Goal: Complete application form

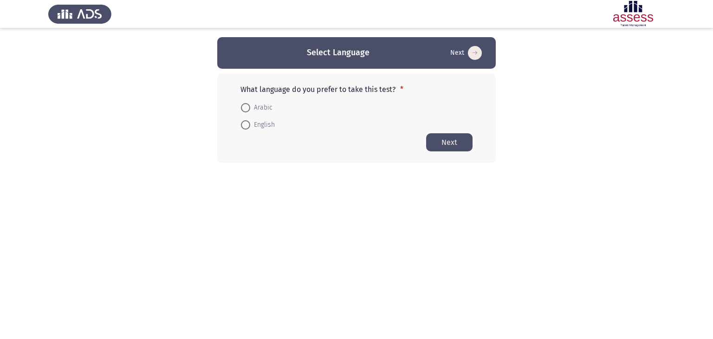
click at [243, 127] on span at bounding box center [245, 124] width 9 height 9
click at [243, 127] on input "English" at bounding box center [245, 124] width 9 height 9
radio input "true"
click at [464, 147] on button "Next" at bounding box center [449, 142] width 46 height 18
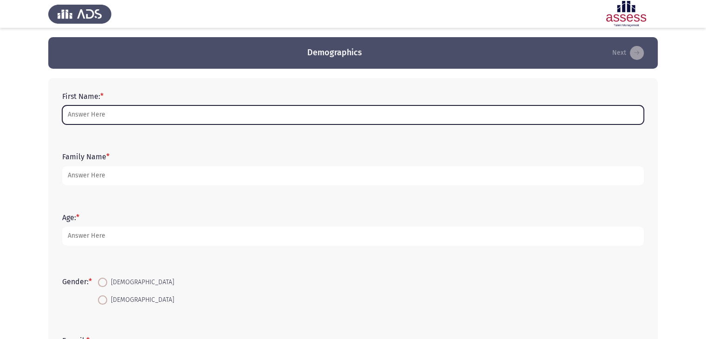
click at [176, 122] on input "First Name: *" at bounding box center [352, 114] width 581 height 19
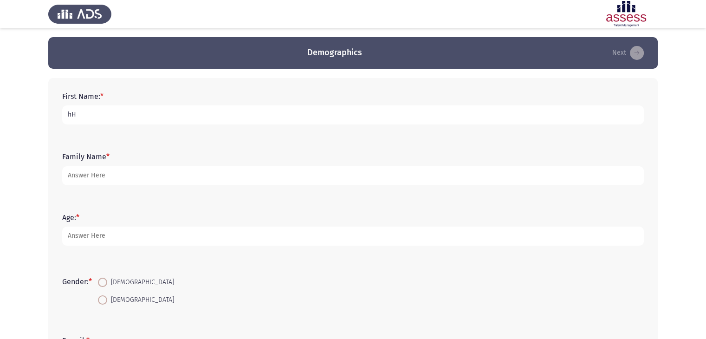
type input "h"
type input "[PERSON_NAME]"
click at [120, 174] on input "Family Name *" at bounding box center [352, 175] width 581 height 19
type input "Elashry"
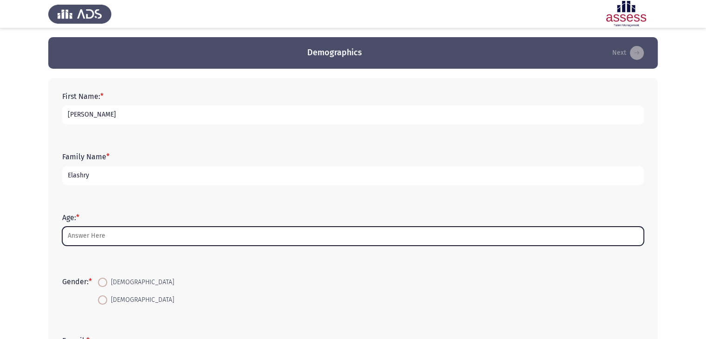
click at [84, 237] on input "Age: *" at bounding box center [352, 235] width 581 height 19
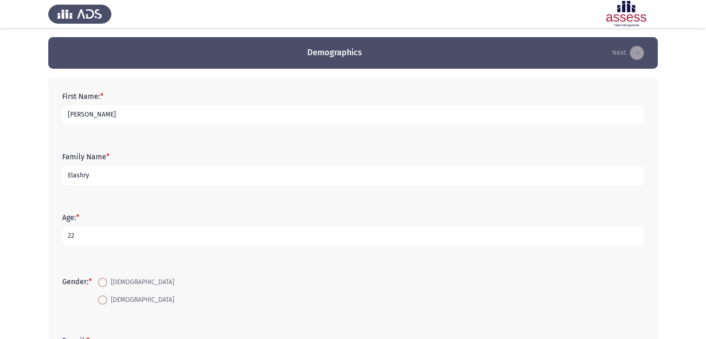
type input "22"
click at [107, 302] on span at bounding box center [102, 299] width 9 height 9
click at [107, 302] on input "[DEMOGRAPHIC_DATA]" at bounding box center [102, 299] width 9 height 9
radio input "true"
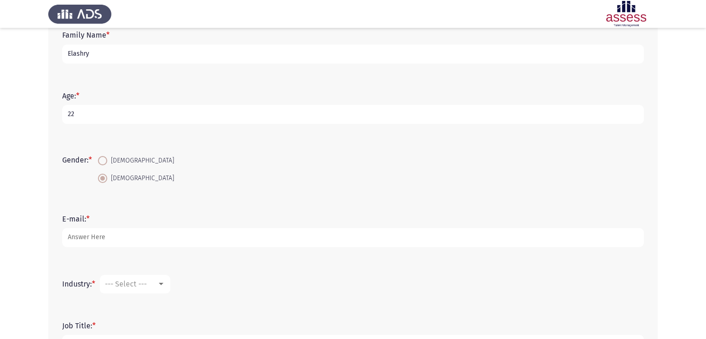
scroll to position [130, 0]
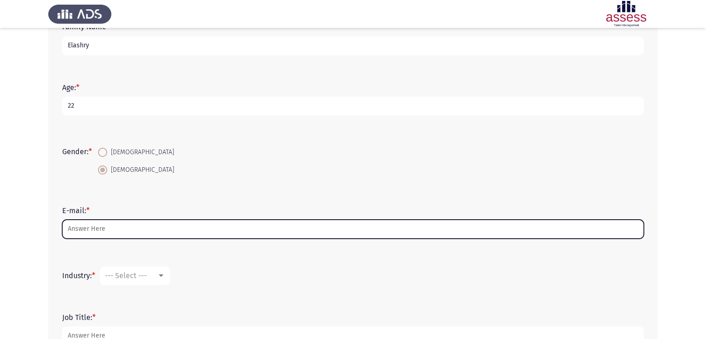
click at [225, 234] on input "E-mail: *" at bounding box center [352, 228] width 581 height 19
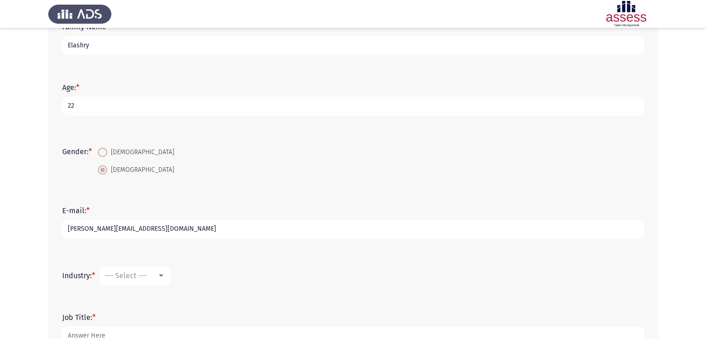
type input "[PERSON_NAME][EMAIL_ADDRESS][DOMAIN_NAME]"
click at [161, 276] on div at bounding box center [161, 275] width 5 height 2
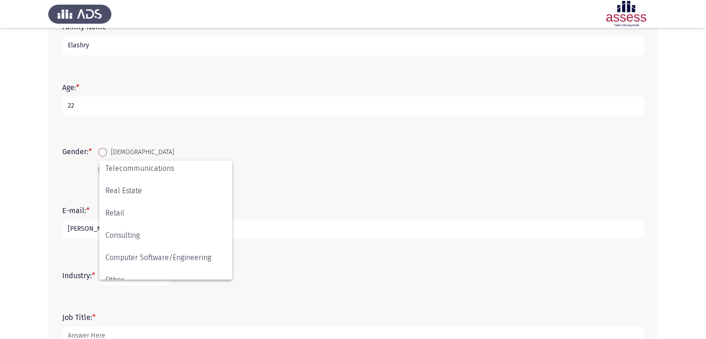
scroll to position [304, 0]
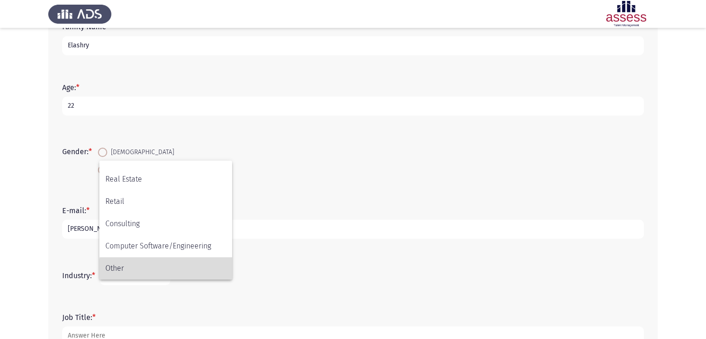
click at [173, 270] on span "Other" at bounding box center [165, 268] width 121 height 22
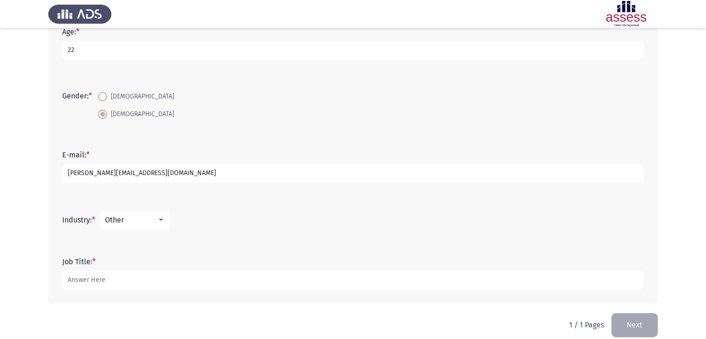
scroll to position [197, 0]
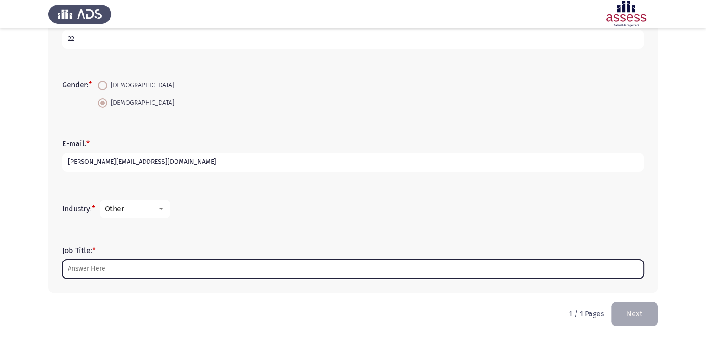
click at [132, 267] on input "Job Title: *" at bounding box center [352, 268] width 581 height 19
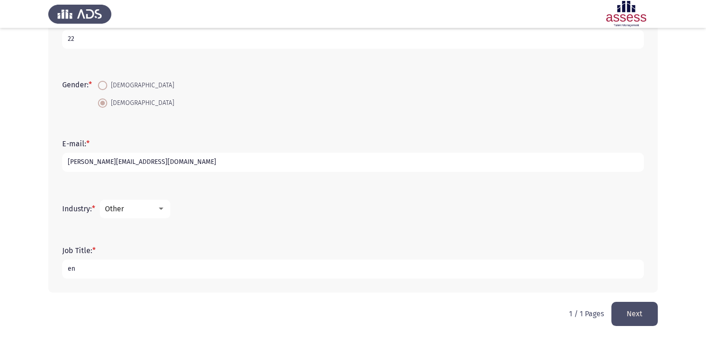
type input "e"
type input "Engineering/Supply Chain"
click at [629, 313] on button "Next" at bounding box center [634, 314] width 46 height 24
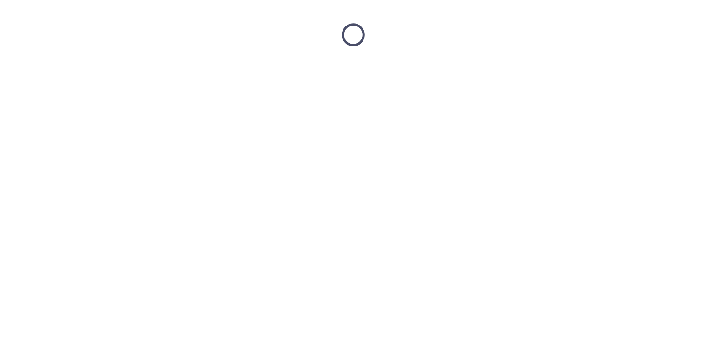
scroll to position [0, 0]
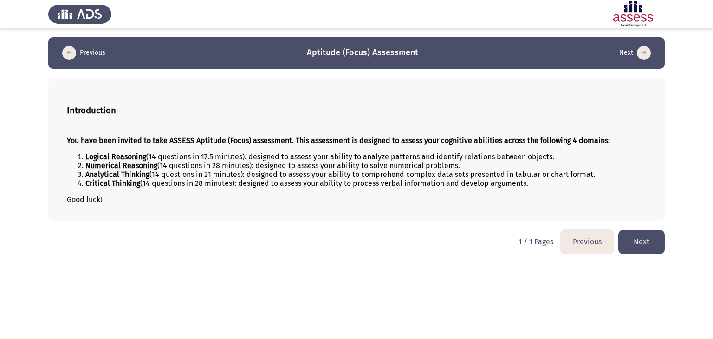
click at [642, 247] on button "Next" at bounding box center [641, 242] width 46 height 24
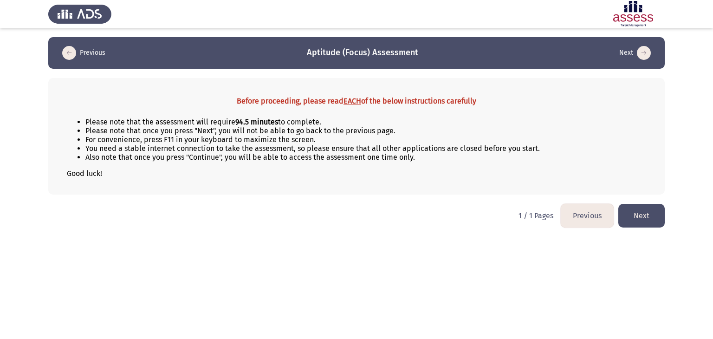
click at [648, 216] on button "Next" at bounding box center [641, 216] width 46 height 24
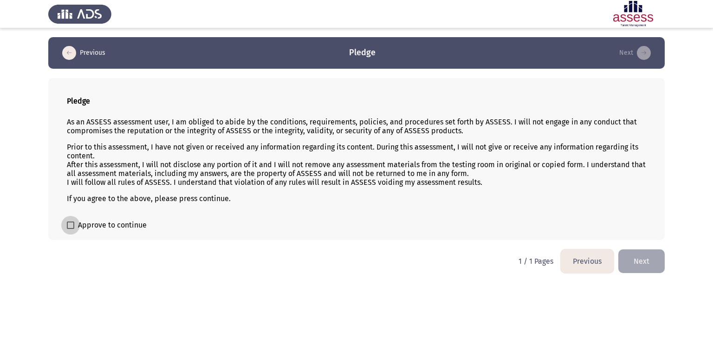
click at [69, 229] on span at bounding box center [70, 224] width 7 height 7
click at [70, 229] on input "Approve to continue" at bounding box center [70, 229] width 0 height 0
checkbox input "true"
click at [631, 261] on button "Next" at bounding box center [641, 261] width 46 height 24
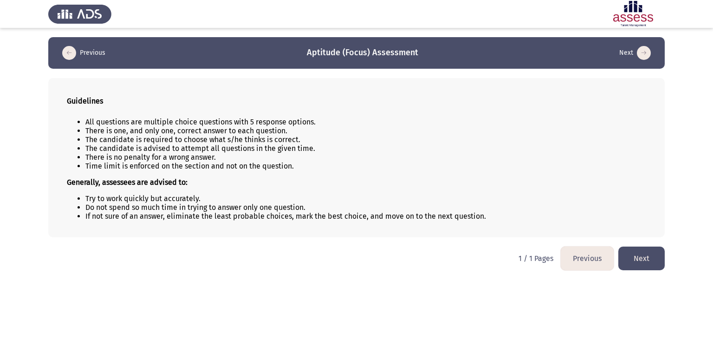
click at [638, 260] on button "Next" at bounding box center [641, 258] width 46 height 24
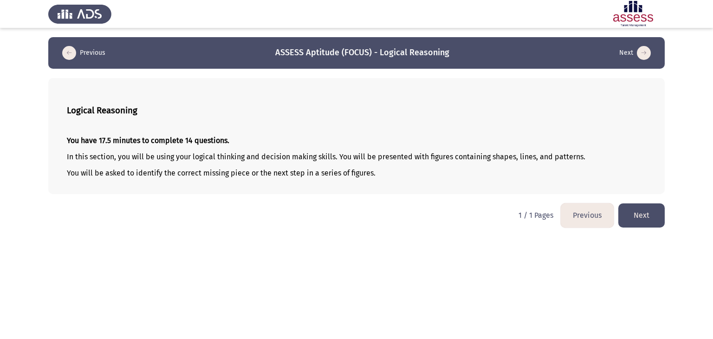
click at [636, 216] on button "Next" at bounding box center [641, 215] width 46 height 24
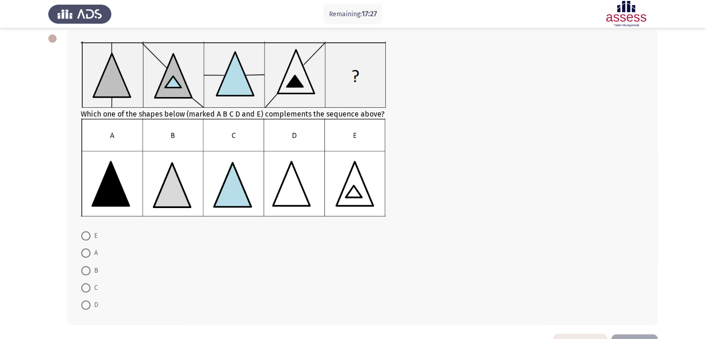
scroll to position [48, 0]
click at [84, 255] on span at bounding box center [85, 253] width 9 height 9
click at [84, 255] on input "A" at bounding box center [85, 253] width 9 height 9
radio input "true"
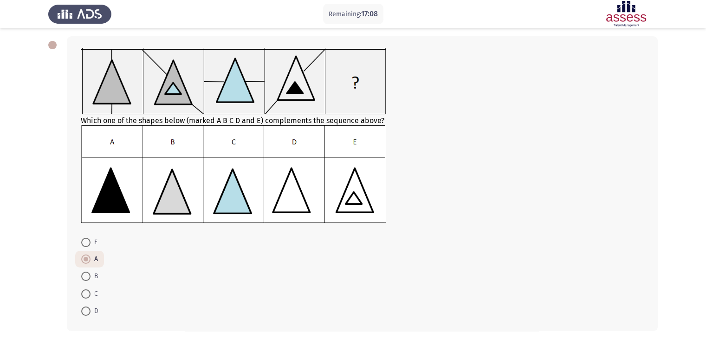
scroll to position [80, 0]
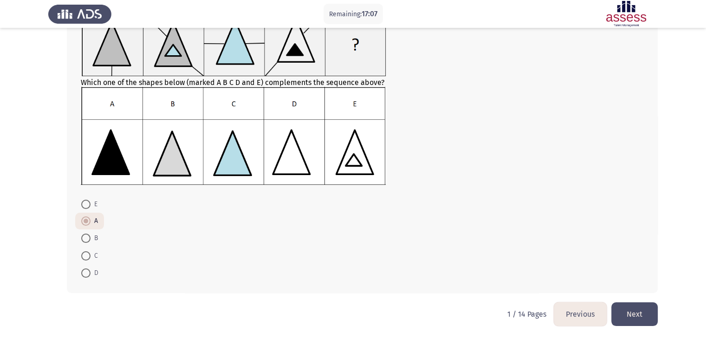
click at [642, 316] on button "Next" at bounding box center [634, 314] width 46 height 24
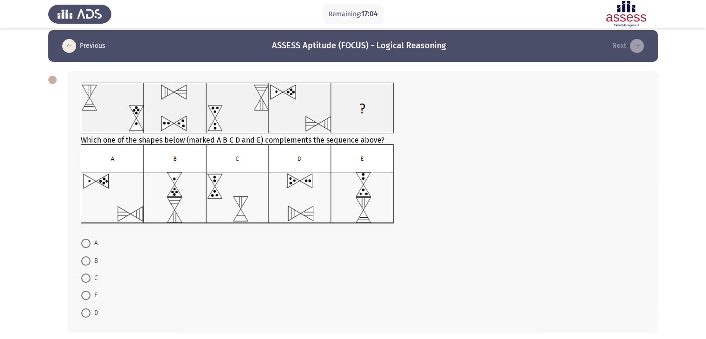
scroll to position [7, 0]
click at [86, 313] on span at bounding box center [85, 312] width 9 height 9
click at [86, 313] on input "D" at bounding box center [85, 312] width 9 height 9
radio input "true"
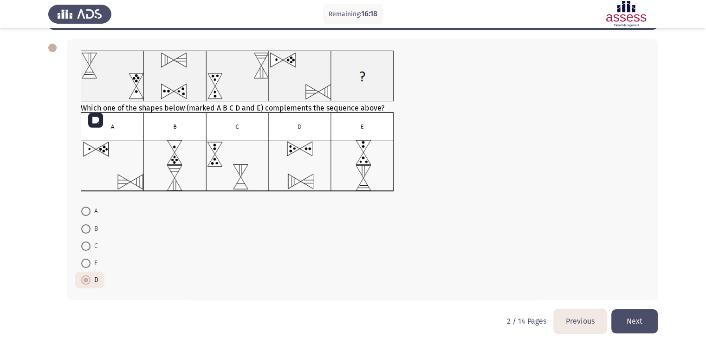
scroll to position [46, 0]
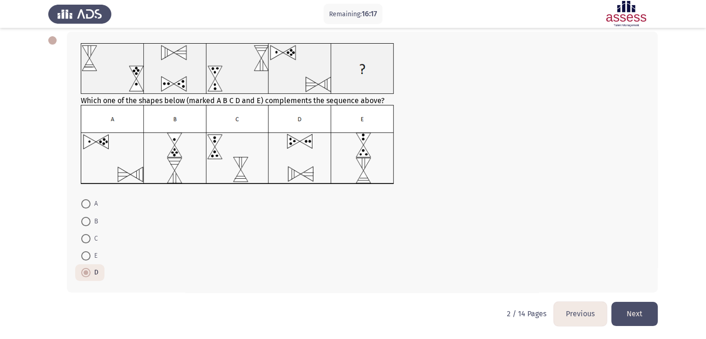
click at [630, 319] on button "Next" at bounding box center [634, 314] width 46 height 24
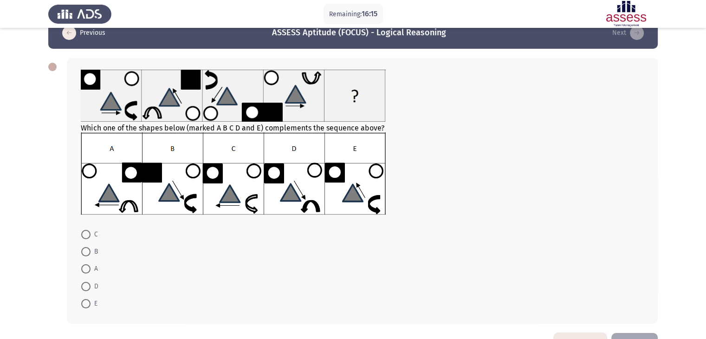
scroll to position [20, 0]
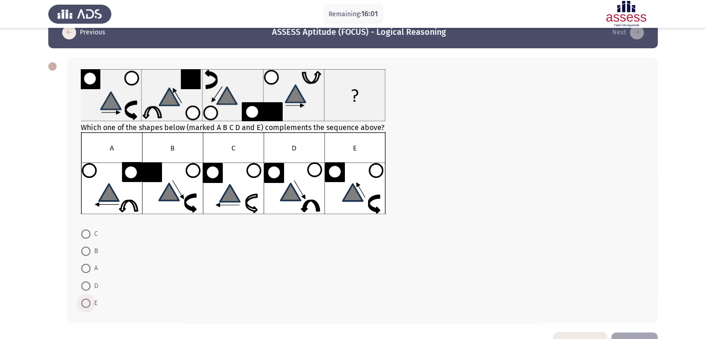
click at [84, 301] on span at bounding box center [85, 302] width 9 height 9
click at [84, 301] on input "E" at bounding box center [85, 302] width 9 height 9
radio input "true"
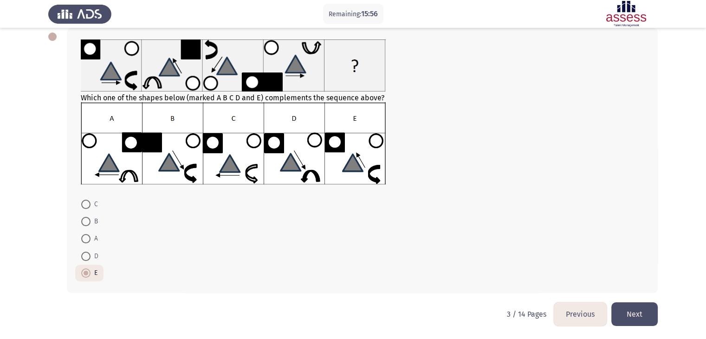
click at [631, 314] on button "Next" at bounding box center [634, 314] width 46 height 24
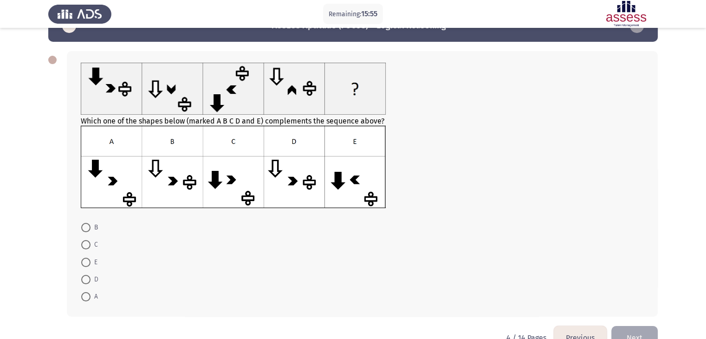
scroll to position [31, 0]
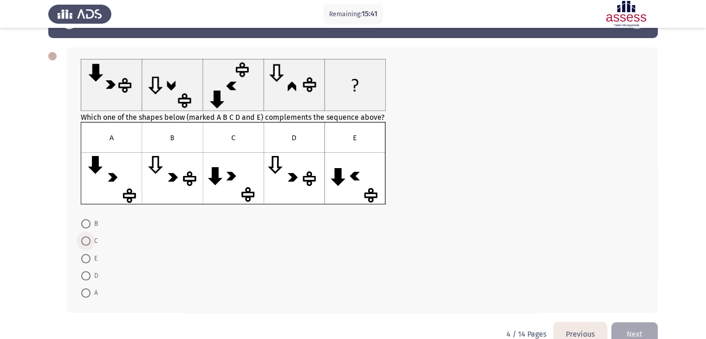
click at [87, 236] on span at bounding box center [85, 240] width 9 height 9
click at [87, 236] on input "C" at bounding box center [85, 240] width 9 height 9
radio input "true"
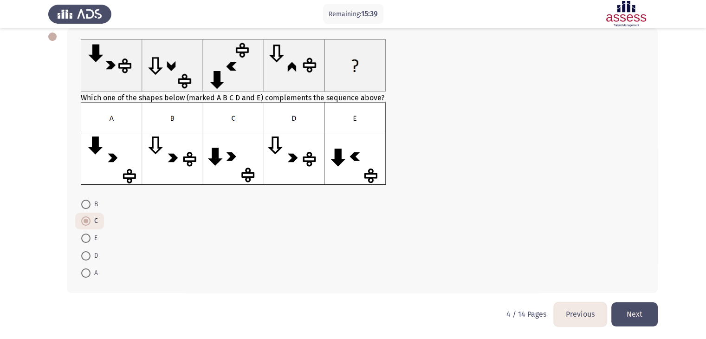
click at [640, 311] on button "Next" at bounding box center [634, 314] width 46 height 24
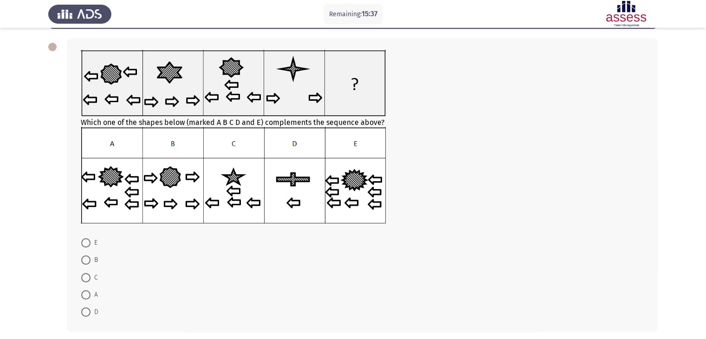
scroll to position [40, 0]
click at [85, 275] on span at bounding box center [85, 276] width 9 height 9
click at [85, 275] on input "C" at bounding box center [85, 276] width 9 height 9
radio input "true"
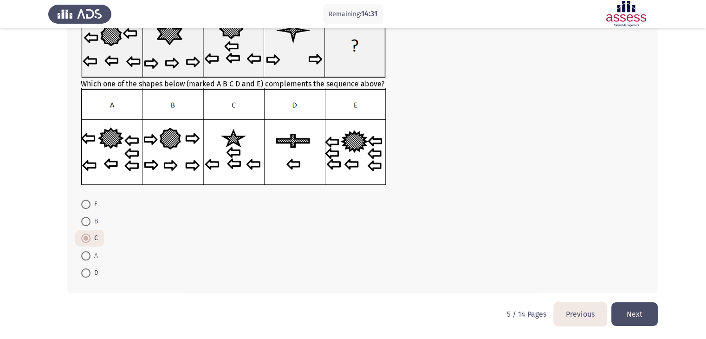
click at [633, 318] on button "Next" at bounding box center [634, 314] width 46 height 24
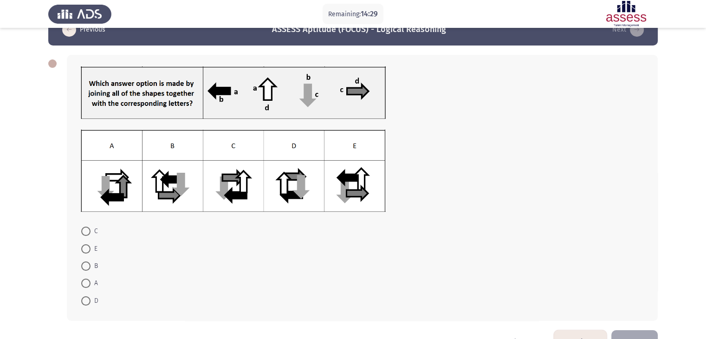
scroll to position [24, 0]
click at [85, 251] on span at bounding box center [85, 248] width 9 height 9
click at [85, 251] on input "E" at bounding box center [85, 248] width 9 height 9
radio input "true"
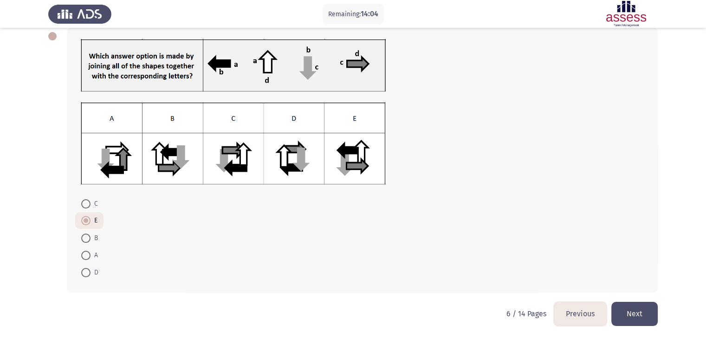
click at [648, 310] on button "Next" at bounding box center [634, 314] width 46 height 24
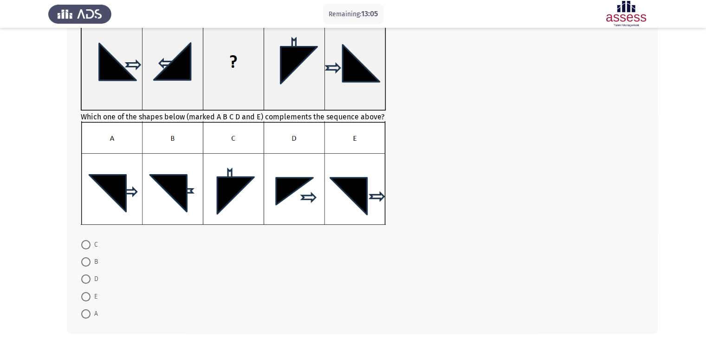
scroll to position [121, 0]
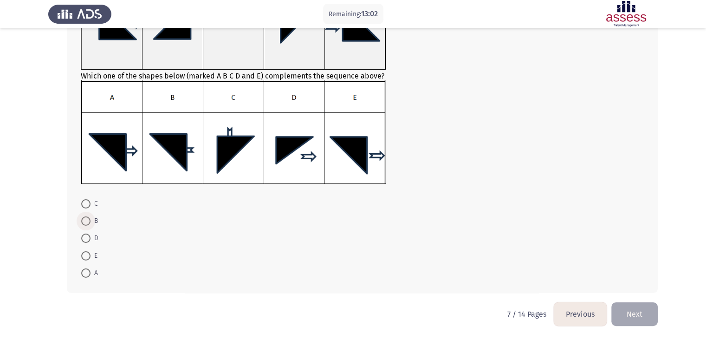
click at [89, 220] on span at bounding box center [85, 220] width 9 height 9
click at [89, 220] on input "B" at bounding box center [85, 220] width 9 height 9
radio input "true"
click at [643, 317] on button "Next" at bounding box center [634, 314] width 46 height 24
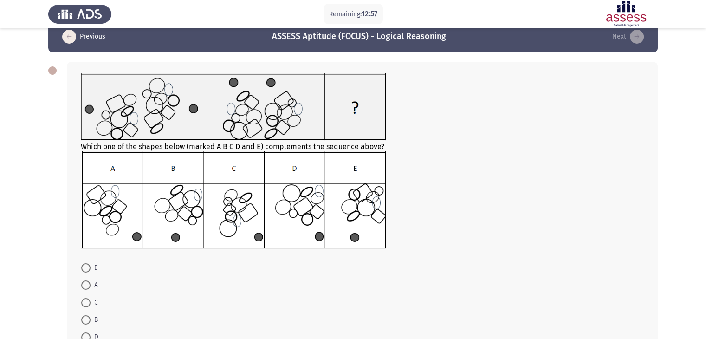
scroll to position [16, 0]
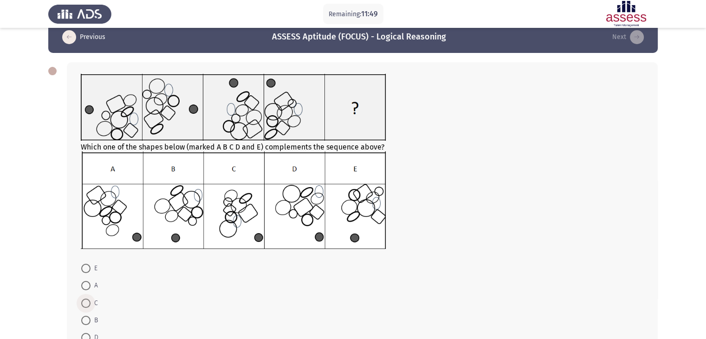
click at [84, 305] on span at bounding box center [85, 302] width 9 height 9
click at [84, 305] on input "C" at bounding box center [85, 302] width 9 height 9
radio input "true"
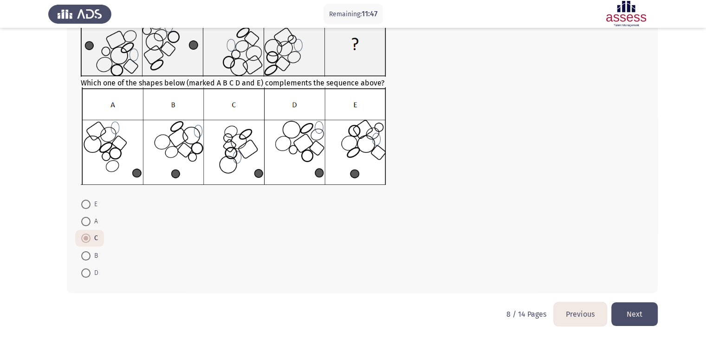
click at [637, 309] on button "Next" at bounding box center [634, 314] width 46 height 24
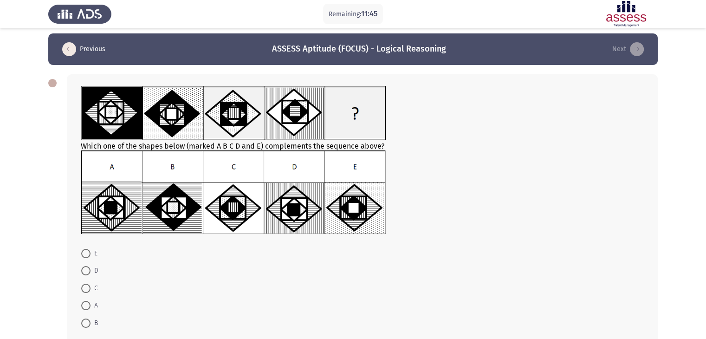
scroll to position [6, 0]
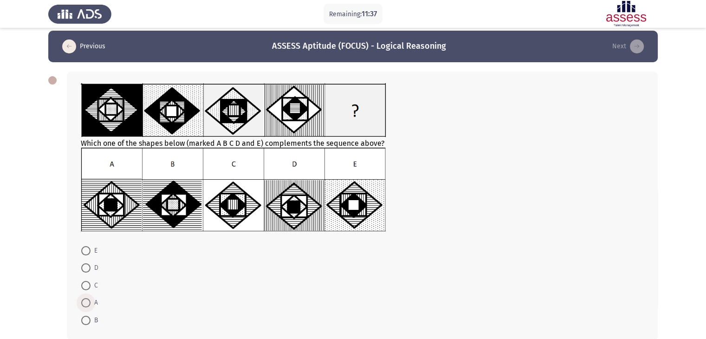
click at [86, 301] on span at bounding box center [85, 302] width 9 height 9
click at [86, 301] on input "A" at bounding box center [85, 302] width 9 height 9
radio input "true"
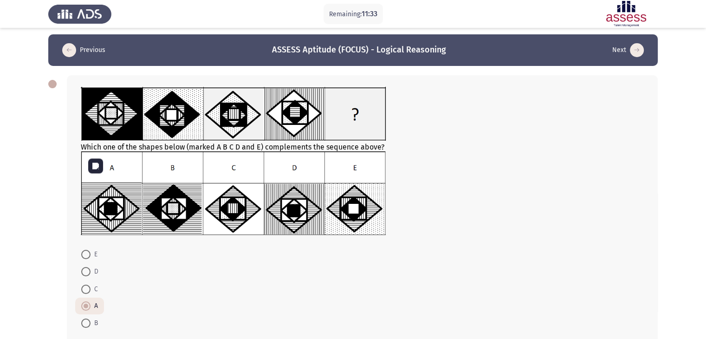
scroll to position [53, 0]
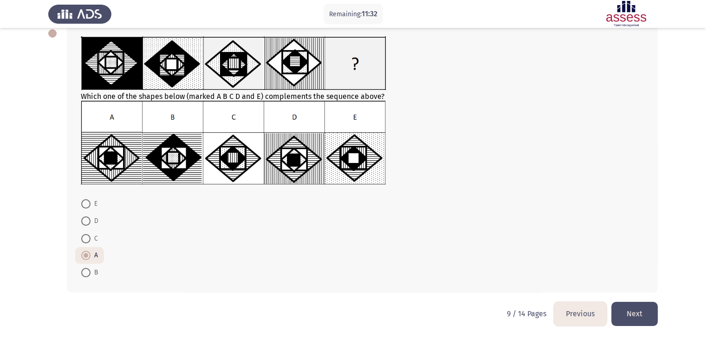
click at [649, 307] on button "Next" at bounding box center [634, 314] width 46 height 24
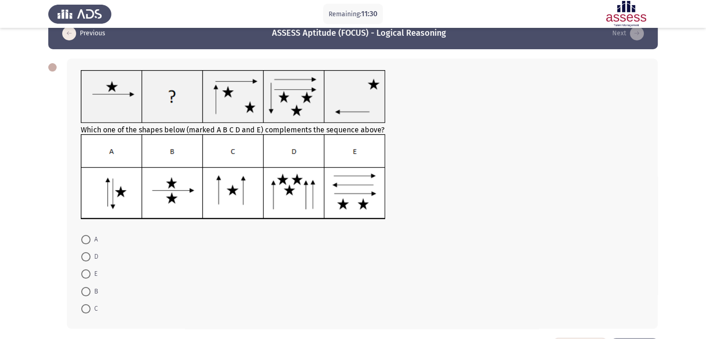
scroll to position [20, 0]
click at [88, 258] on span at bounding box center [85, 255] width 9 height 9
click at [88, 258] on input "D" at bounding box center [85, 255] width 9 height 9
radio input "true"
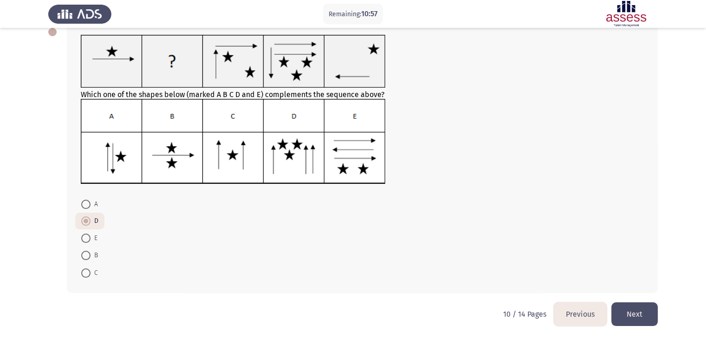
click at [634, 310] on button "Next" at bounding box center [634, 314] width 46 height 24
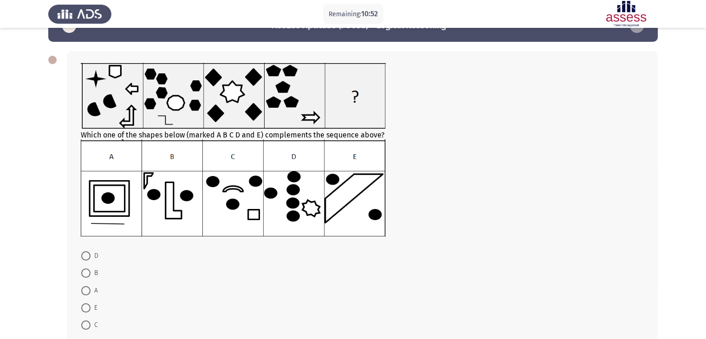
scroll to position [26, 0]
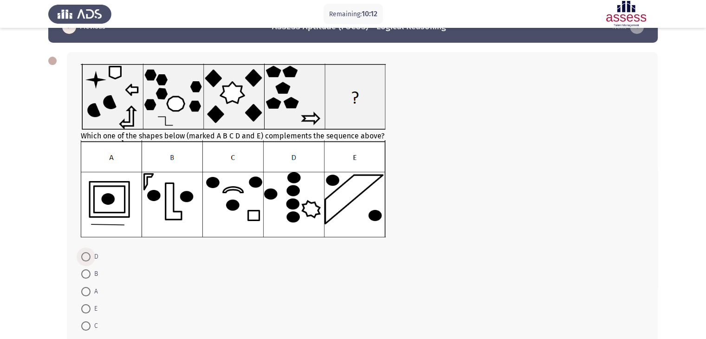
click at [82, 257] on span at bounding box center [85, 256] width 9 height 9
click at [82, 257] on input "D" at bounding box center [85, 256] width 9 height 9
radio input "true"
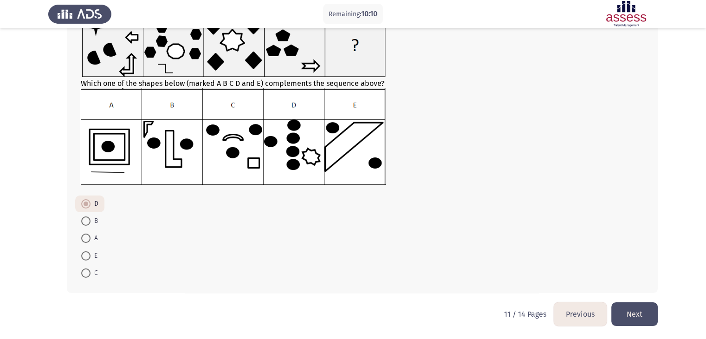
click at [636, 309] on button "Next" at bounding box center [634, 314] width 46 height 24
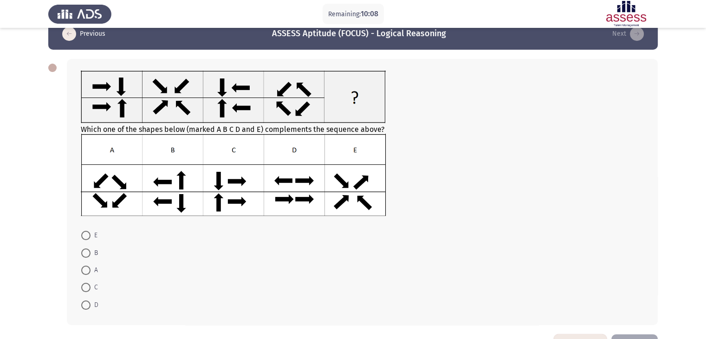
scroll to position [0, 0]
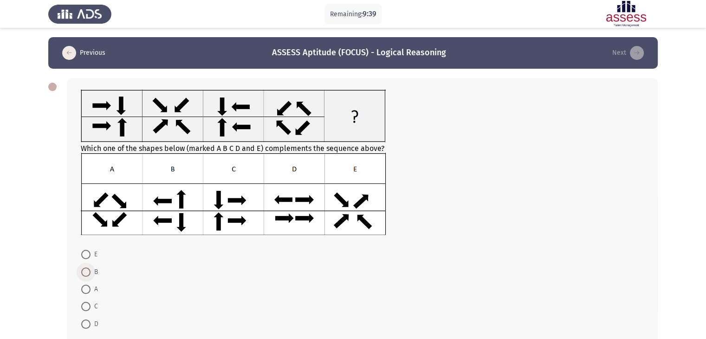
click at [85, 272] on span at bounding box center [85, 271] width 9 height 9
click at [85, 272] on input "B" at bounding box center [85, 271] width 9 height 9
radio input "true"
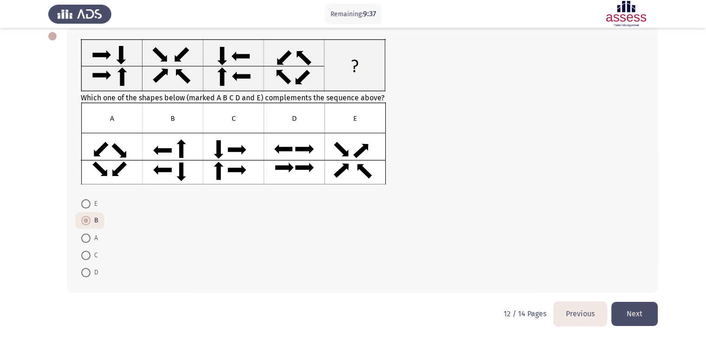
click at [643, 307] on button "Next" at bounding box center [634, 314] width 46 height 24
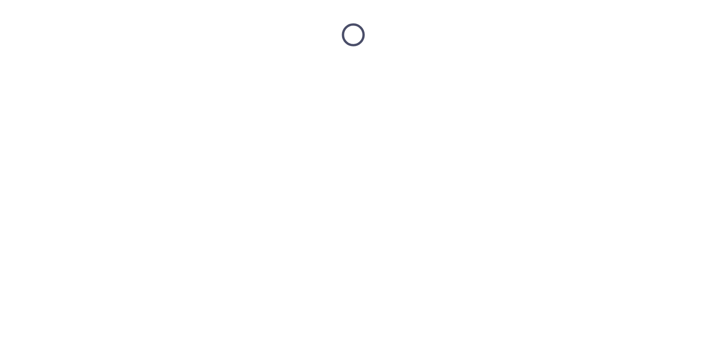
scroll to position [0, 0]
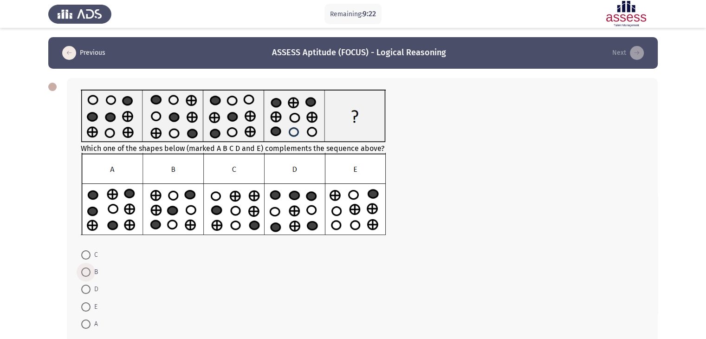
click at [88, 270] on span at bounding box center [85, 271] width 9 height 9
click at [88, 270] on input "B" at bounding box center [85, 271] width 9 height 9
radio input "true"
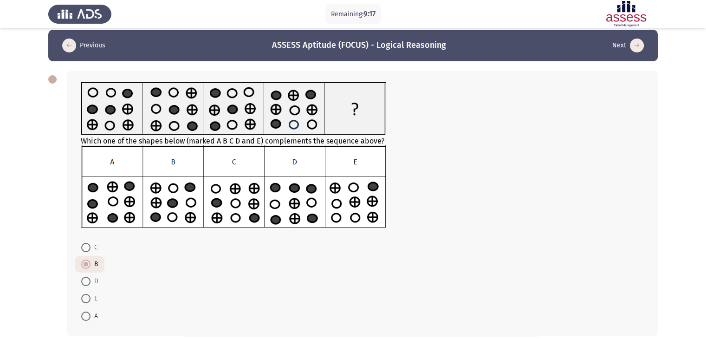
scroll to position [51, 0]
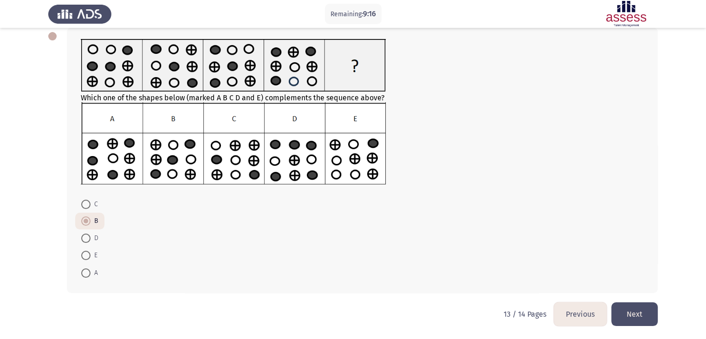
click at [643, 314] on button "Next" at bounding box center [634, 314] width 46 height 24
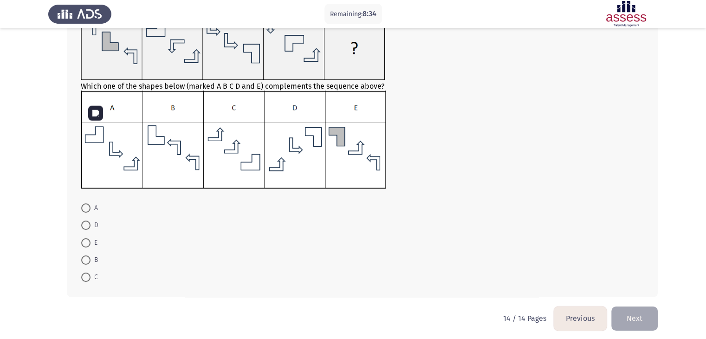
scroll to position [80, 0]
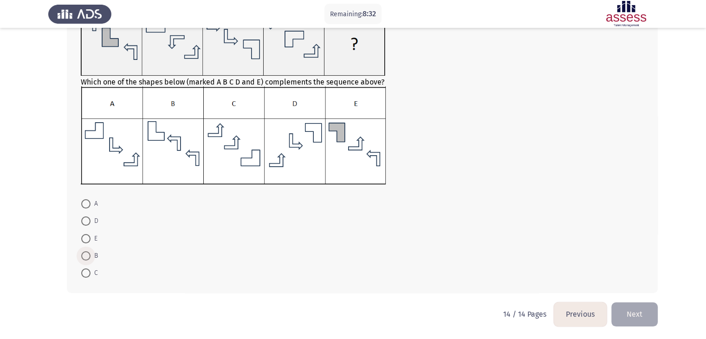
click at [84, 255] on span at bounding box center [85, 255] width 9 height 9
click at [84, 255] on input "B" at bounding box center [85, 255] width 9 height 9
radio input "true"
click at [648, 308] on button "Next" at bounding box center [634, 314] width 46 height 24
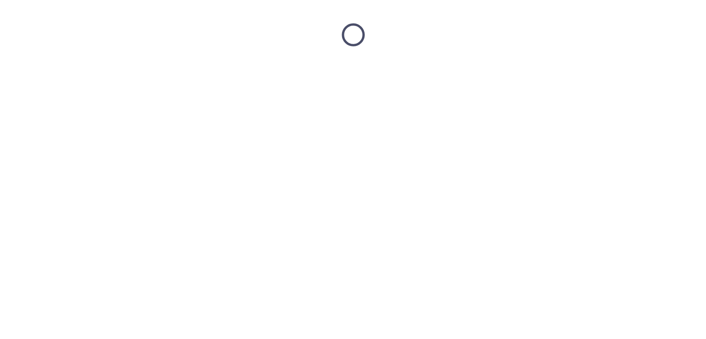
scroll to position [0, 0]
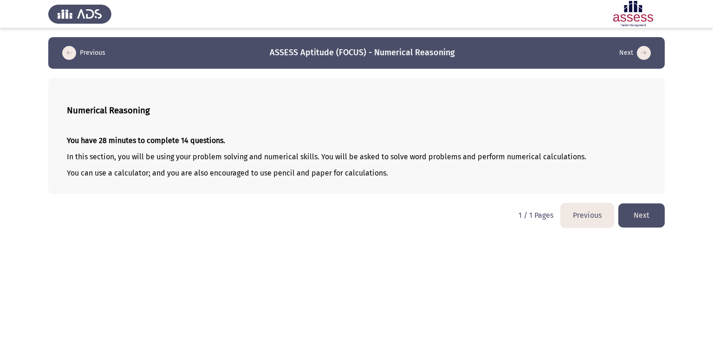
click at [651, 218] on button "Next" at bounding box center [641, 215] width 46 height 24
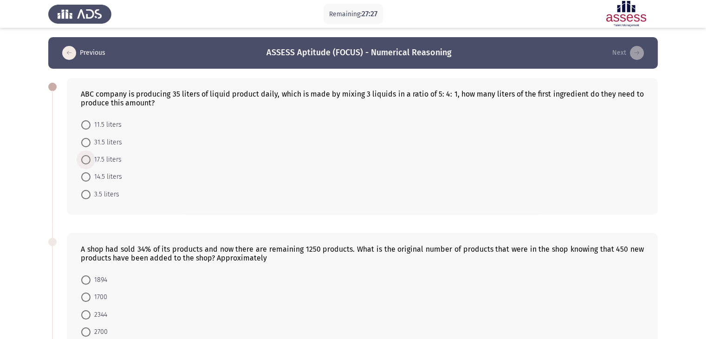
click at [85, 157] on span at bounding box center [85, 159] width 9 height 9
click at [85, 157] on input "17.5 liters" at bounding box center [85, 159] width 9 height 9
radio input "true"
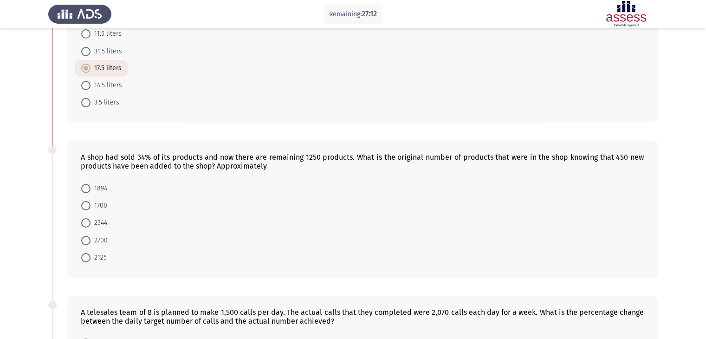
scroll to position [96, 0]
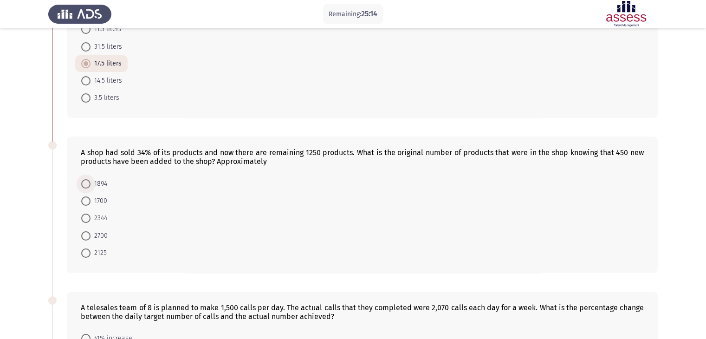
click at [85, 184] on span at bounding box center [85, 183] width 9 height 9
click at [85, 184] on input "1894" at bounding box center [85, 183] width 9 height 9
radio input "true"
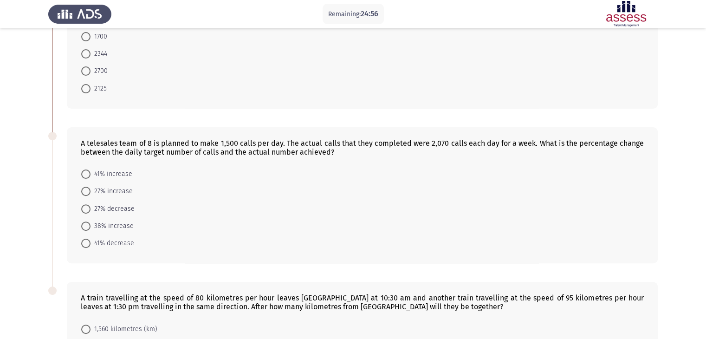
scroll to position [274, 0]
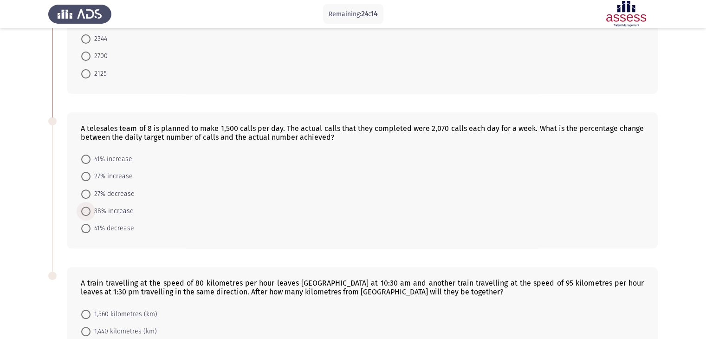
click at [89, 212] on span at bounding box center [85, 210] width 9 height 9
click at [89, 212] on input "38% increase" at bounding box center [85, 210] width 9 height 9
radio input "true"
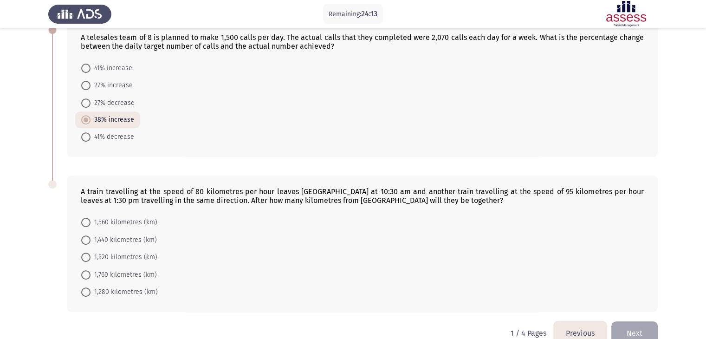
scroll to position [384, 0]
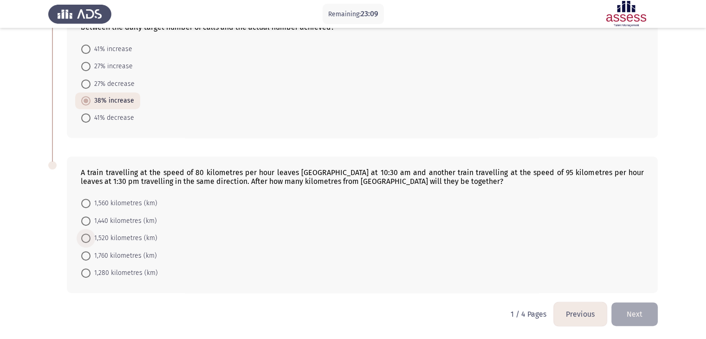
click at [85, 235] on span at bounding box center [85, 237] width 9 height 9
click at [85, 235] on input "1,520 kilometres (km)" at bounding box center [85, 237] width 9 height 9
radio input "true"
click at [630, 318] on button "Next" at bounding box center [634, 314] width 46 height 24
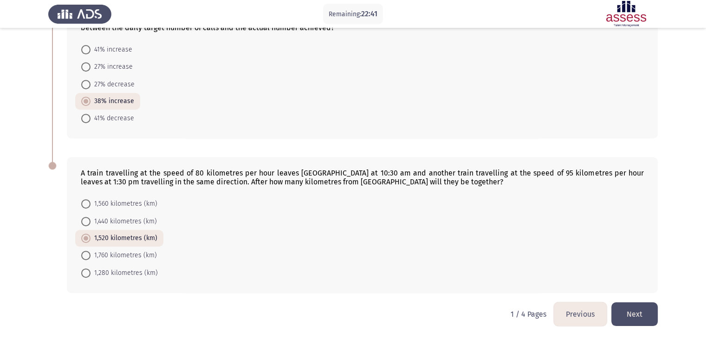
scroll to position [0, 0]
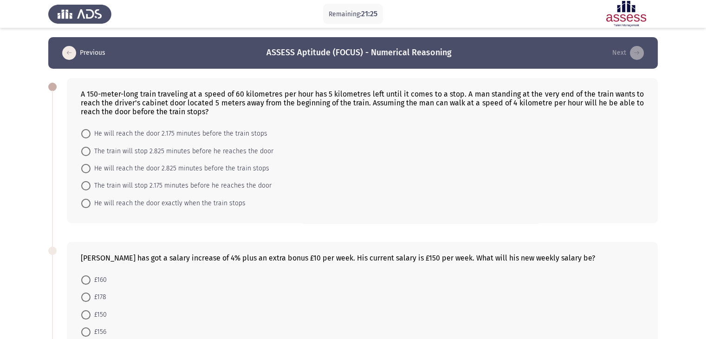
click at [83, 154] on span at bounding box center [85, 151] width 9 height 9
click at [83, 154] on input "The train will stop 2.825 minutes before he reaches the door" at bounding box center [85, 151] width 9 height 9
radio input "true"
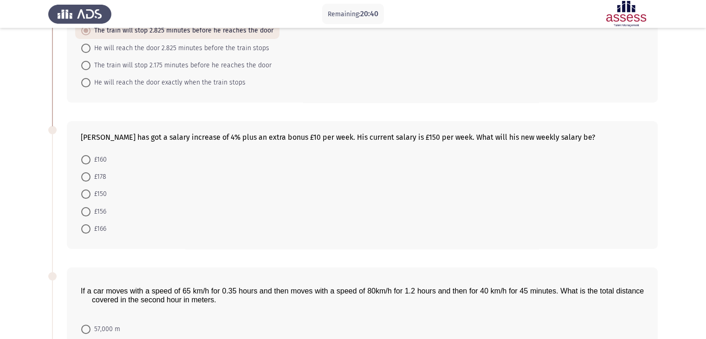
scroll to position [120, 0]
click at [86, 226] on span at bounding box center [85, 228] width 9 height 9
click at [86, 226] on input "£166" at bounding box center [85, 228] width 9 height 9
radio input "true"
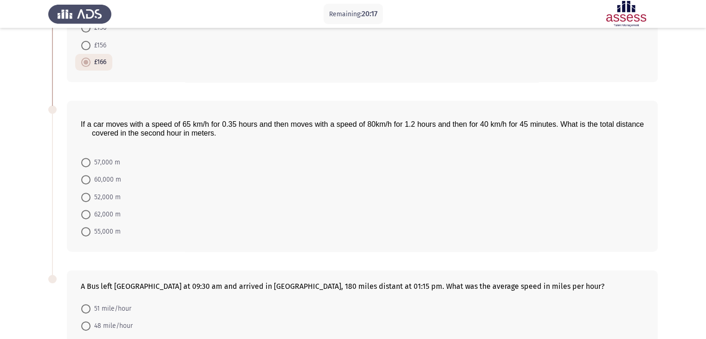
scroll to position [284, 0]
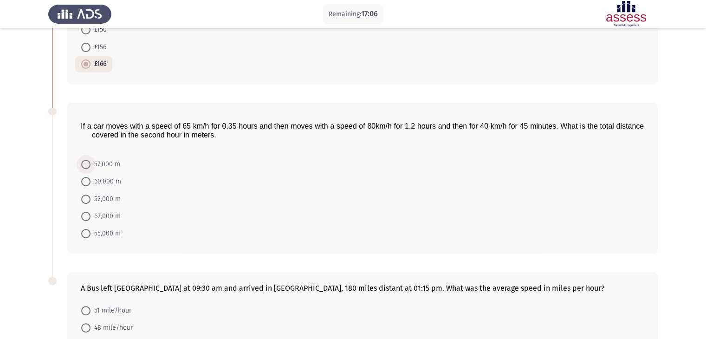
click at [84, 163] on span at bounding box center [85, 164] width 9 height 9
click at [84, 163] on input "57,000 m" at bounding box center [85, 164] width 9 height 9
radio input "true"
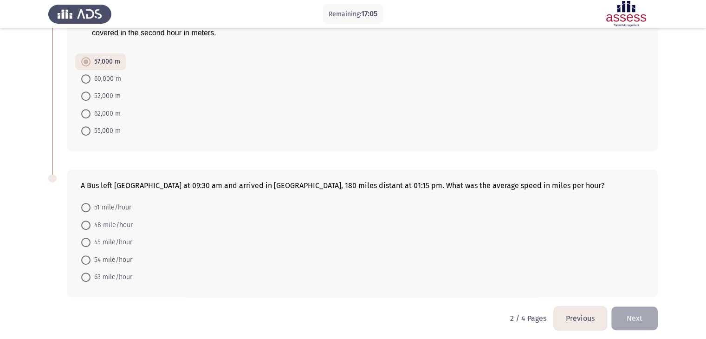
scroll to position [387, 0]
click at [84, 224] on span at bounding box center [85, 223] width 9 height 9
click at [84, 224] on input "48 mile/hour" at bounding box center [85, 223] width 9 height 9
radio input "true"
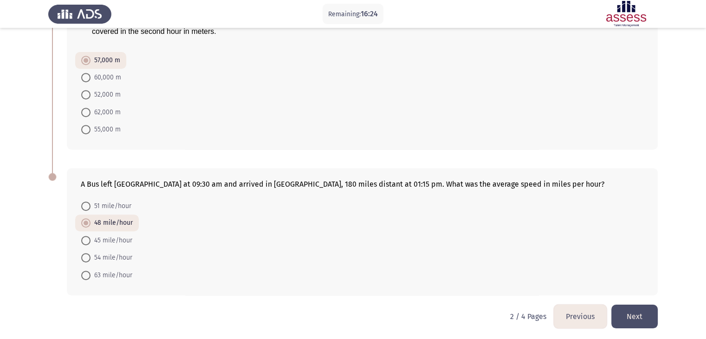
scroll to position [390, 0]
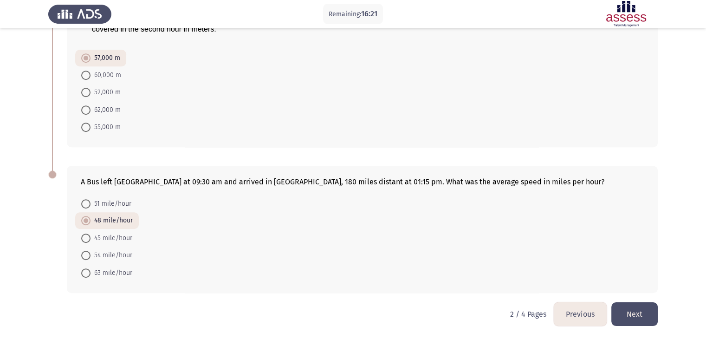
click at [641, 312] on button "Next" at bounding box center [634, 314] width 46 height 24
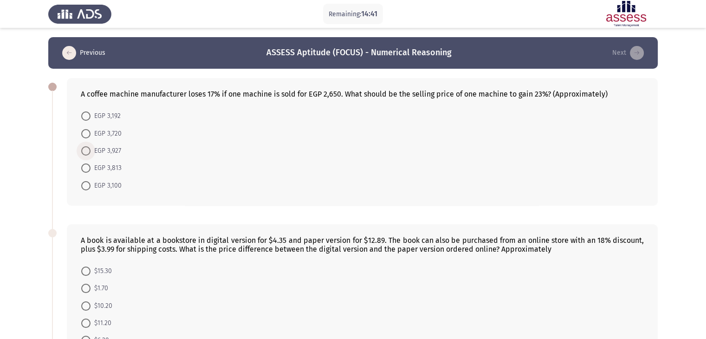
click at [88, 152] on span at bounding box center [85, 150] width 9 height 9
click at [88, 152] on input "EGP 3,927" at bounding box center [85, 150] width 9 height 9
radio input "true"
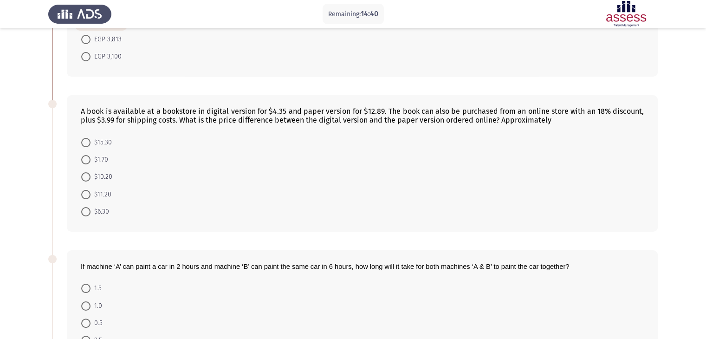
scroll to position [131, 0]
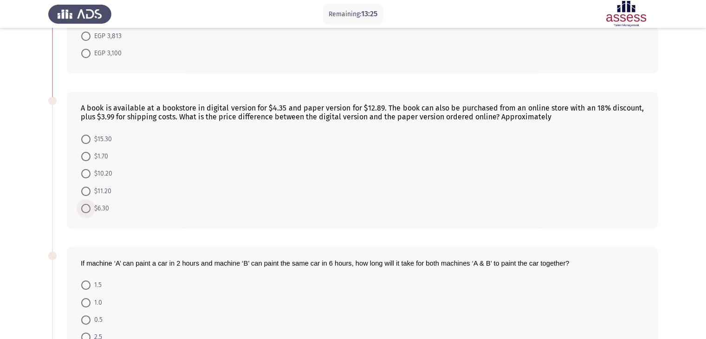
click at [84, 209] on span at bounding box center [85, 208] width 9 height 9
click at [84, 209] on input "$6.30" at bounding box center [85, 208] width 9 height 9
radio input "true"
click at [87, 169] on span at bounding box center [85, 173] width 9 height 9
click at [87, 169] on input "$10.20" at bounding box center [85, 173] width 9 height 9
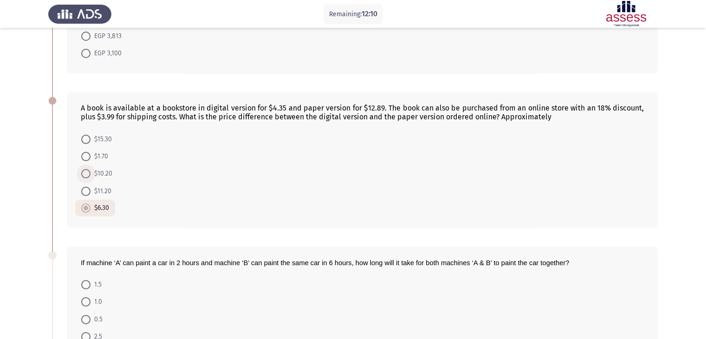
radio input "true"
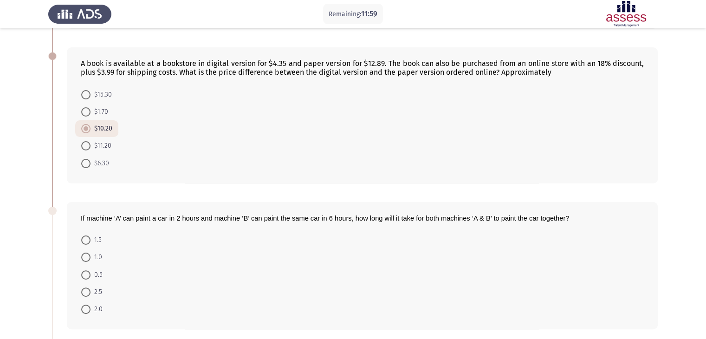
scroll to position [216, 0]
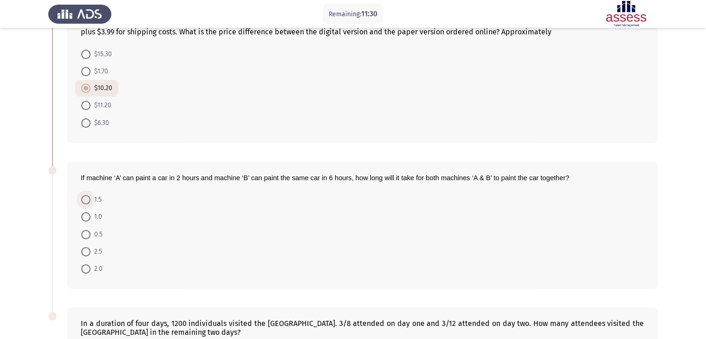
click at [84, 195] on span at bounding box center [85, 199] width 9 height 9
click at [84, 195] on input "1.5" at bounding box center [85, 199] width 9 height 9
radio input "true"
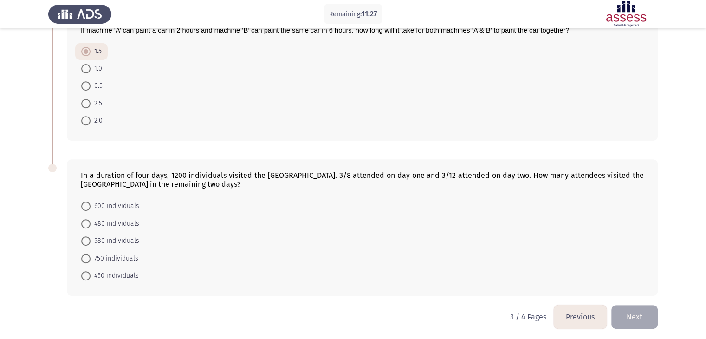
scroll to position [366, 0]
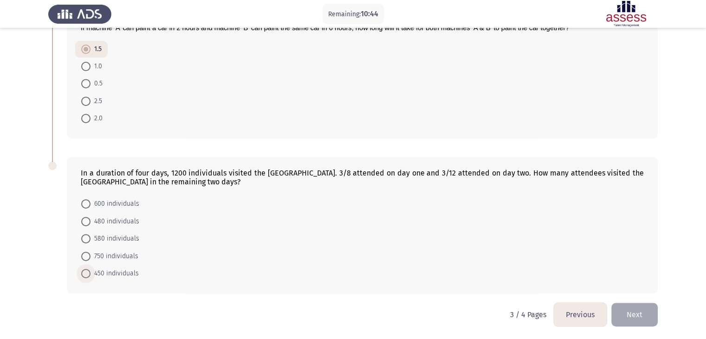
click at [89, 275] on span at bounding box center [85, 273] width 9 height 9
click at [89, 275] on input "450 individuals" at bounding box center [85, 273] width 9 height 9
radio input "true"
click at [634, 309] on button "Next" at bounding box center [634, 314] width 46 height 24
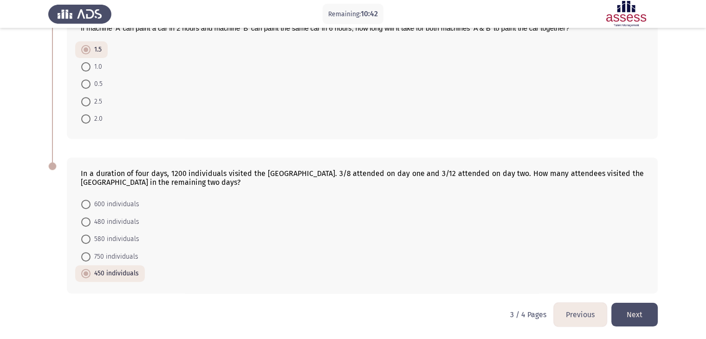
scroll to position [0, 0]
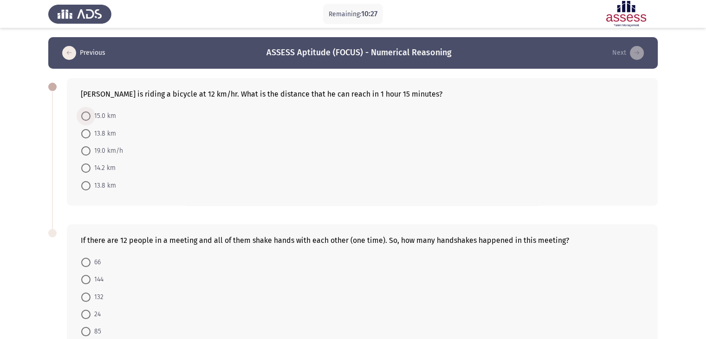
click at [84, 113] on span at bounding box center [85, 115] width 9 height 9
click at [84, 113] on input "15.0 km" at bounding box center [85, 115] width 9 height 9
radio input "true"
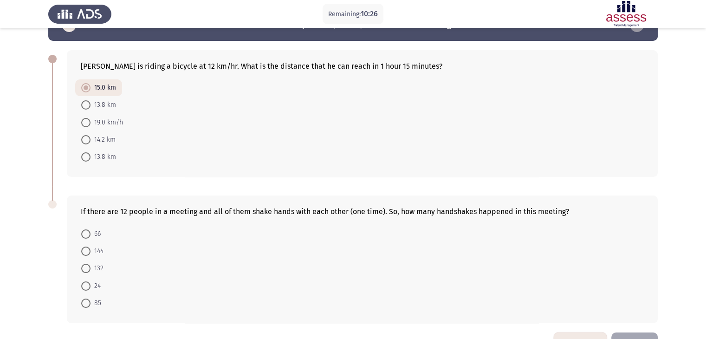
scroll to position [58, 0]
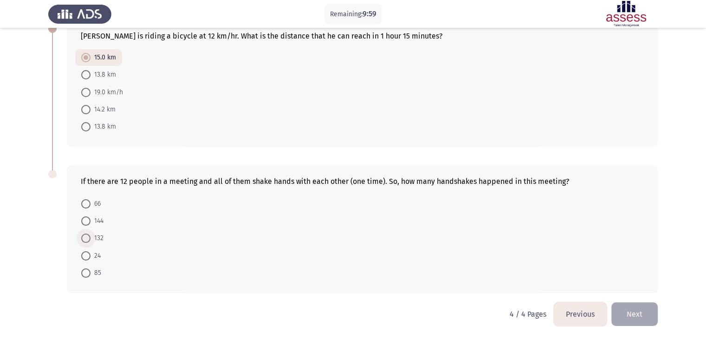
click at [85, 235] on span at bounding box center [85, 237] width 9 height 9
click at [85, 235] on input "132" at bounding box center [85, 237] width 9 height 9
radio input "true"
click at [637, 309] on button "Next" at bounding box center [634, 314] width 46 height 24
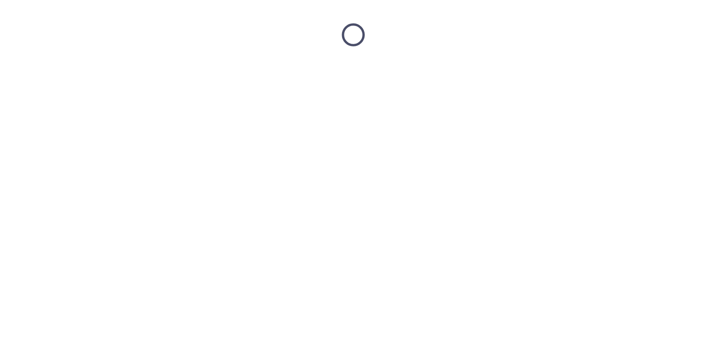
scroll to position [0, 0]
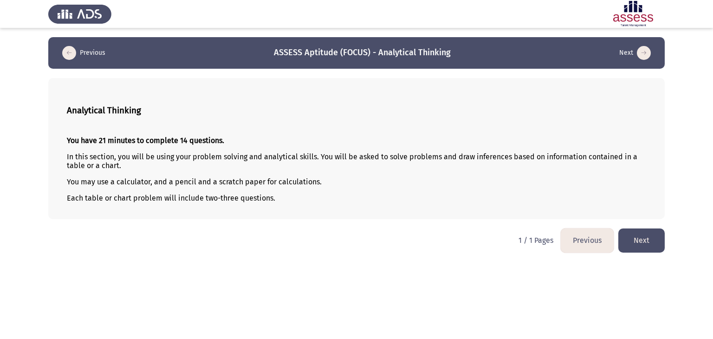
click at [641, 242] on button "Next" at bounding box center [641, 240] width 46 height 24
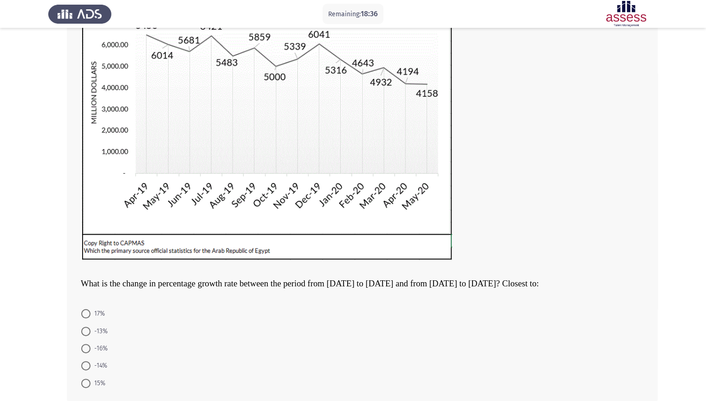
scroll to position [124, 0]
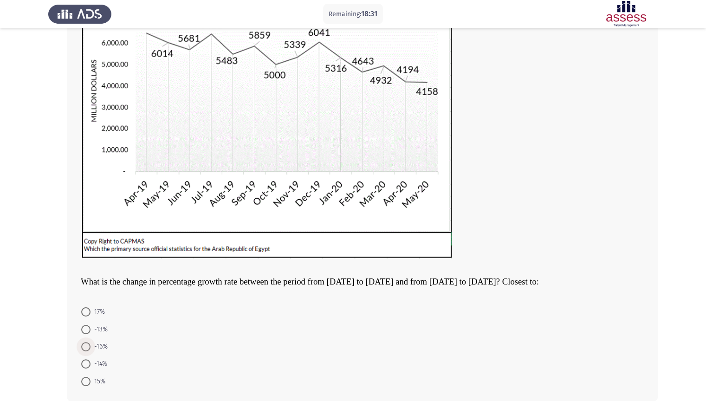
click at [87, 338] on span at bounding box center [85, 346] width 9 height 9
click at [87, 338] on input "-16%" at bounding box center [85, 346] width 9 height 9
radio input "true"
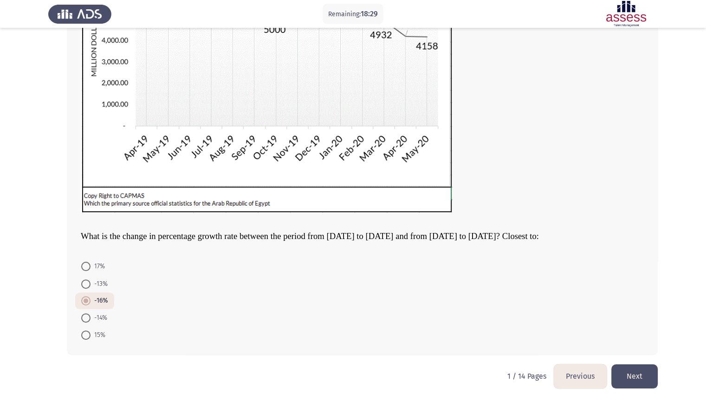
click at [639, 338] on button "Next" at bounding box center [634, 376] width 46 height 24
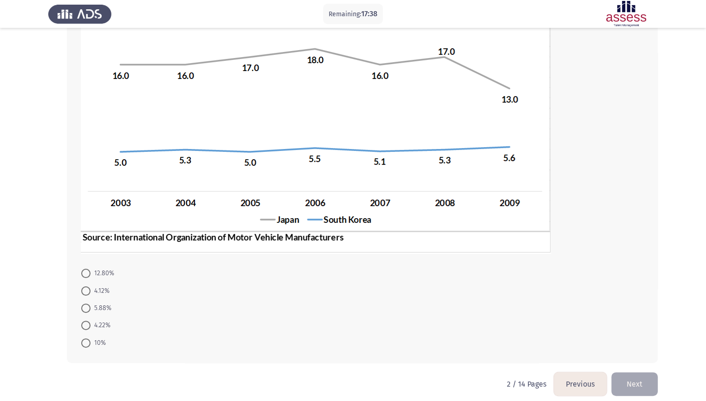
scroll to position [150, 0]
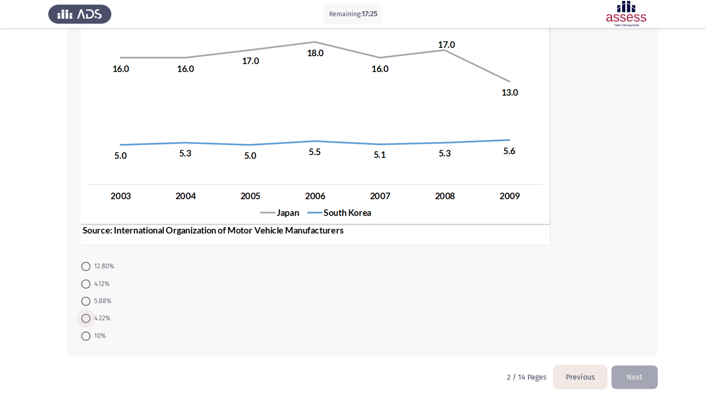
click at [83, 317] on span at bounding box center [85, 318] width 9 height 9
click at [83, 317] on input "4.22%" at bounding box center [85, 318] width 9 height 9
radio input "true"
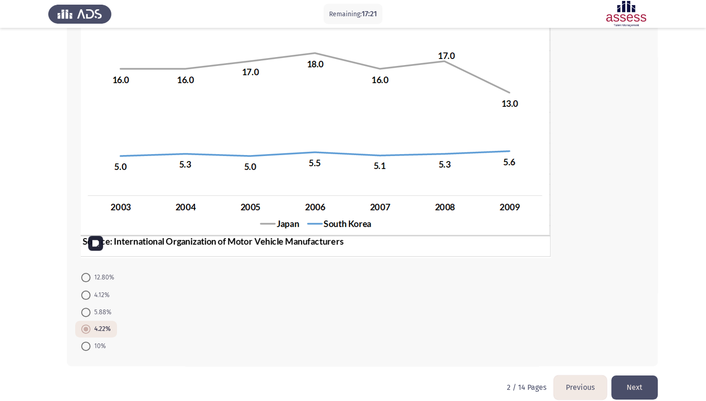
scroll to position [150, 0]
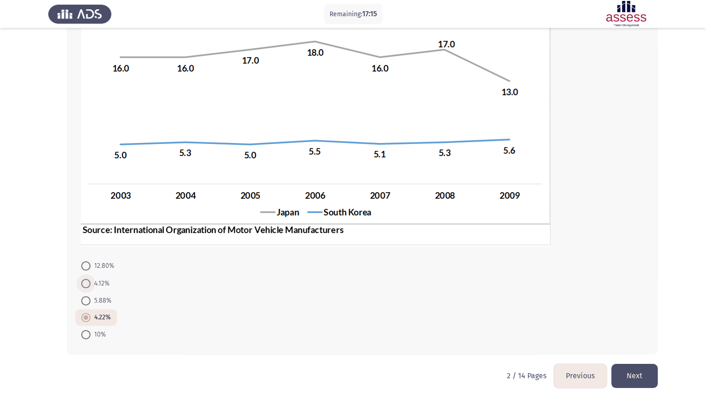
click at [85, 280] on span at bounding box center [85, 283] width 9 height 9
click at [85, 280] on input "4.12%" at bounding box center [85, 283] width 9 height 9
radio input "true"
click at [641, 338] on button "Next" at bounding box center [634, 376] width 46 height 24
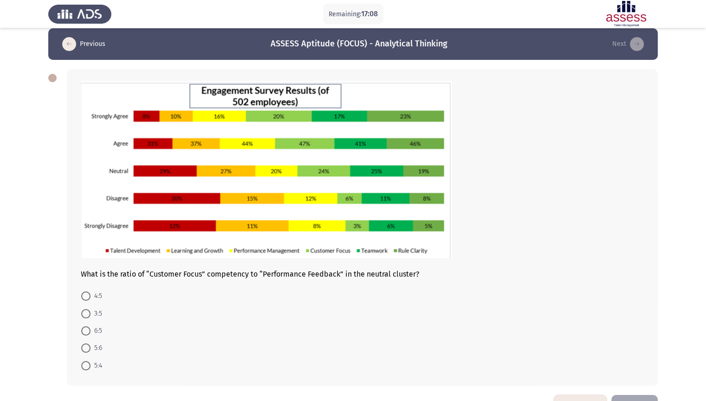
scroll to position [11, 0]
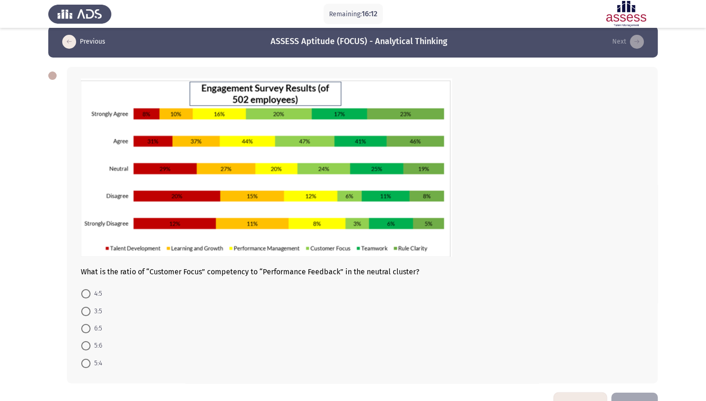
click at [84, 327] on span at bounding box center [85, 328] width 9 height 9
click at [84, 327] on input "6:5" at bounding box center [85, 328] width 9 height 9
radio input "true"
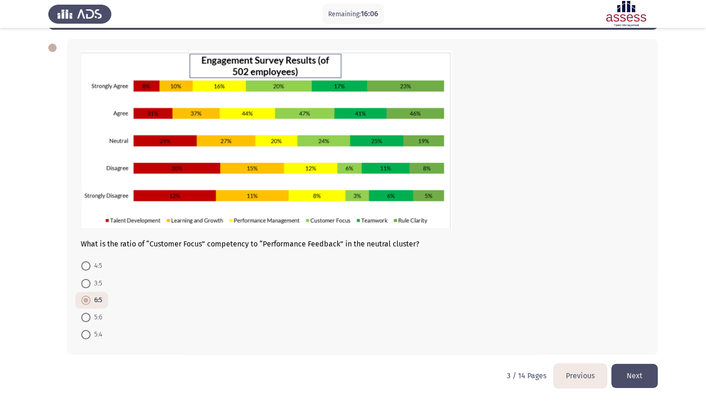
click at [637, 338] on button "Next" at bounding box center [634, 376] width 46 height 24
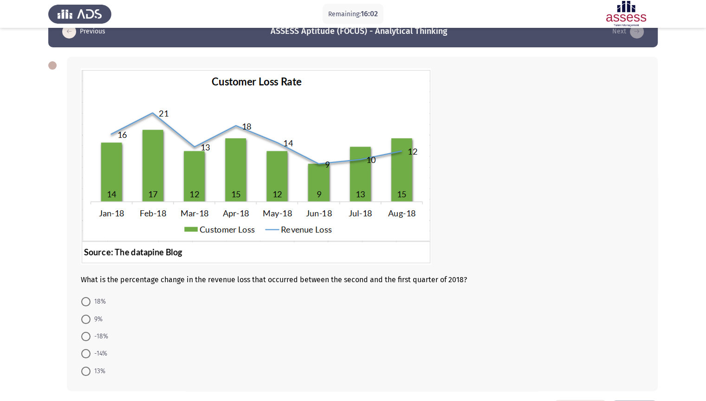
scroll to position [22, 0]
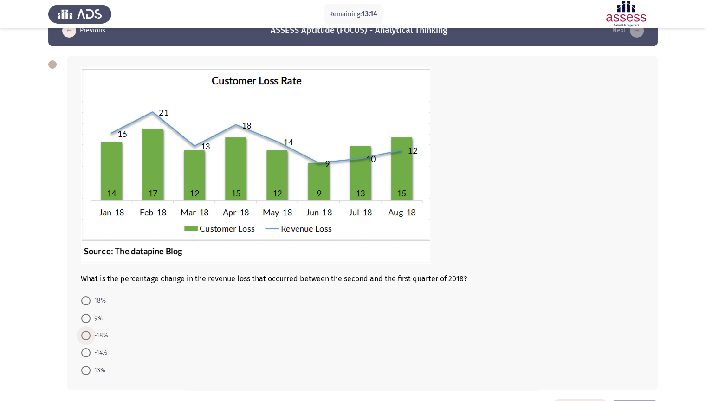
click at [82, 333] on span at bounding box center [85, 335] width 9 height 9
click at [82, 333] on input "-18%" at bounding box center [85, 335] width 9 height 9
radio input "true"
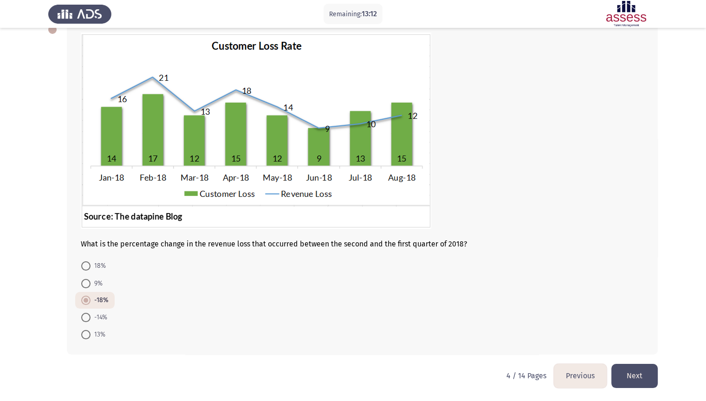
click at [645, 338] on button "Next" at bounding box center [634, 376] width 46 height 24
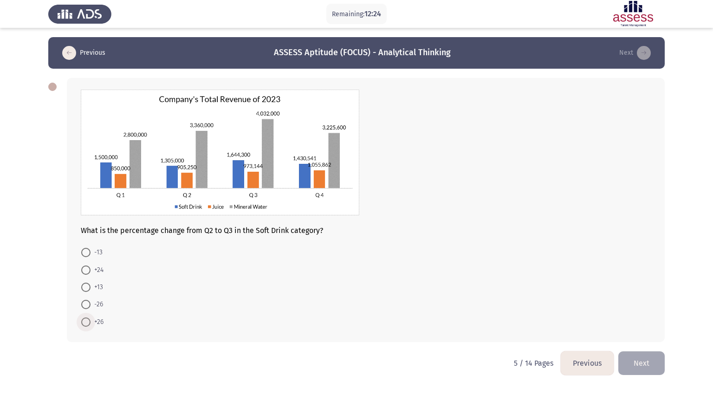
click at [82, 321] on span at bounding box center [85, 321] width 9 height 9
click at [82, 321] on input "+26" at bounding box center [85, 321] width 9 height 9
radio input "true"
click at [652, 338] on button "Next" at bounding box center [641, 362] width 46 height 24
click at [84, 249] on span at bounding box center [85, 252] width 9 height 9
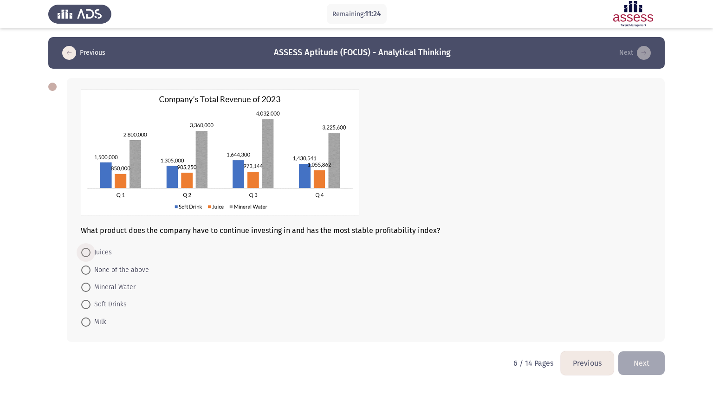
click at [84, 249] on input "Juices" at bounding box center [85, 252] width 9 height 9
radio input "true"
click at [639, 338] on button "Next" at bounding box center [641, 362] width 46 height 24
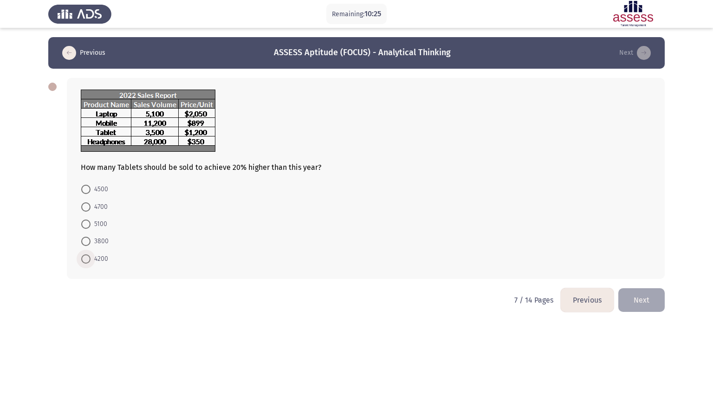
click at [84, 258] on span at bounding box center [85, 258] width 9 height 9
click at [84, 258] on input "4200" at bounding box center [85, 258] width 9 height 9
radio input "true"
click at [642, 304] on button "Next" at bounding box center [641, 299] width 46 height 24
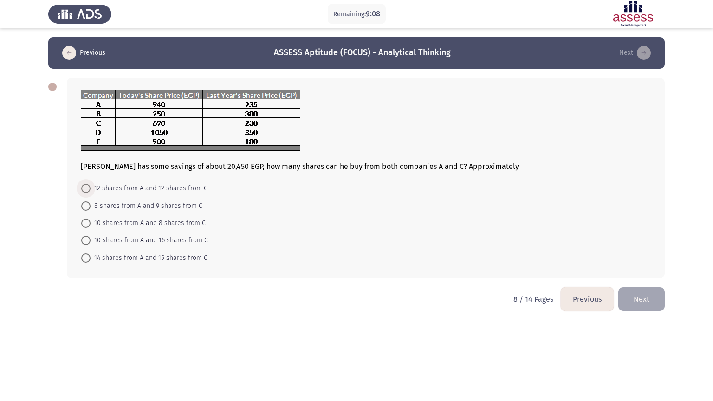
click at [89, 189] on span at bounding box center [85, 188] width 9 height 9
click at [89, 189] on input "12 shares from A and 12 shares from C" at bounding box center [85, 188] width 9 height 9
radio input "true"
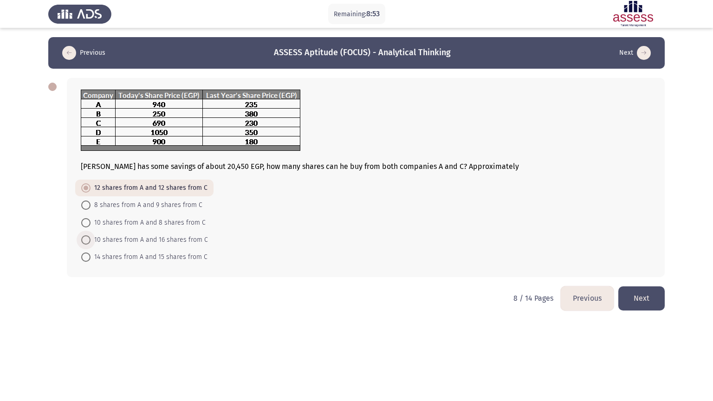
click at [87, 238] on span at bounding box center [85, 239] width 9 height 9
click at [87, 238] on input "10 shares from A and 16 shares from C" at bounding box center [85, 239] width 9 height 9
radio input "true"
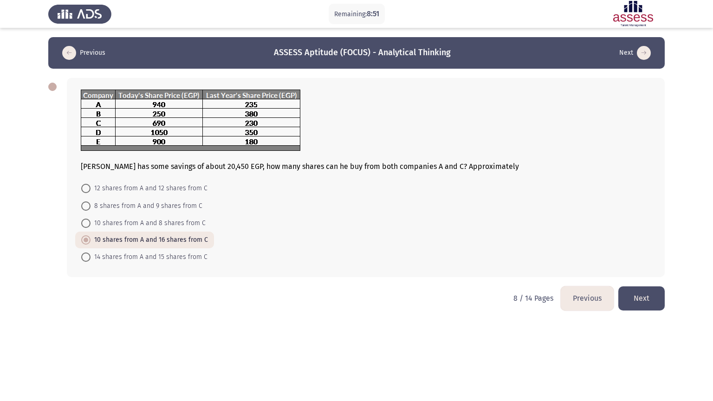
click at [644, 295] on button "Next" at bounding box center [641, 298] width 46 height 24
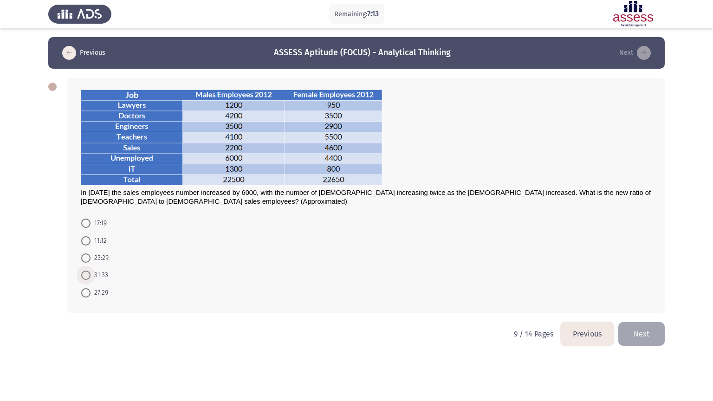
click at [86, 271] on span at bounding box center [85, 274] width 9 height 9
click at [86, 271] on input "31:33" at bounding box center [85, 274] width 9 height 9
radio input "true"
click at [655, 329] on button "Next" at bounding box center [641, 333] width 46 height 24
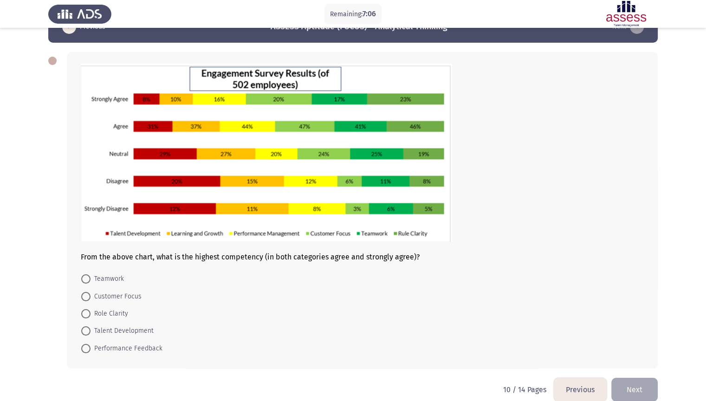
scroll to position [26, 0]
click at [85, 314] on span at bounding box center [85, 313] width 9 height 9
click at [85, 314] on input "Role Clarity" at bounding box center [85, 313] width 9 height 9
radio input "true"
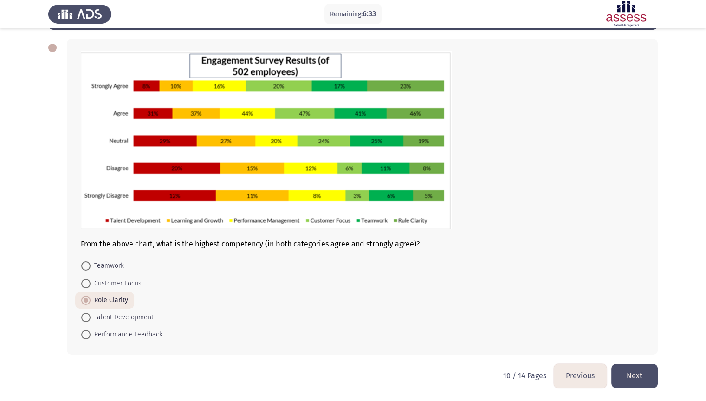
click at [633, 338] on button "Next" at bounding box center [634, 376] width 46 height 24
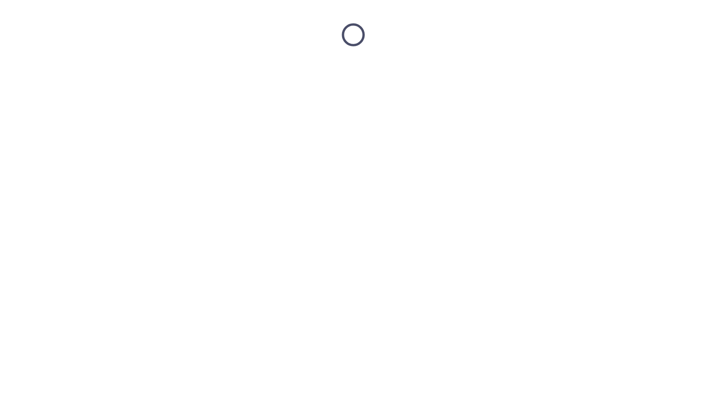
scroll to position [0, 0]
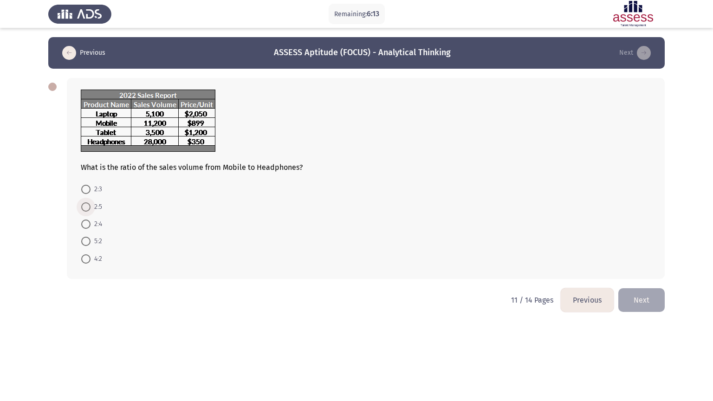
click at [83, 212] on label "2:5" at bounding box center [91, 206] width 21 height 11
click at [83, 212] on input "2:5" at bounding box center [85, 206] width 9 height 9
radio input "true"
click at [655, 295] on button "Next" at bounding box center [641, 299] width 46 height 24
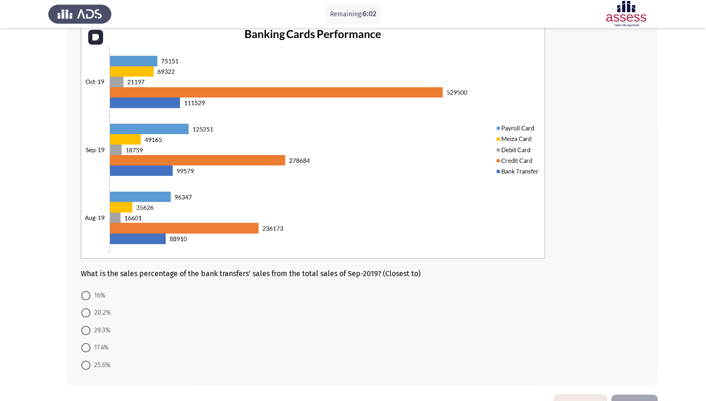
scroll to position [67, 0]
click at [88, 338] on span at bounding box center [85, 347] width 9 height 9
click at [88, 338] on input "17.4%" at bounding box center [85, 347] width 9 height 9
radio input "true"
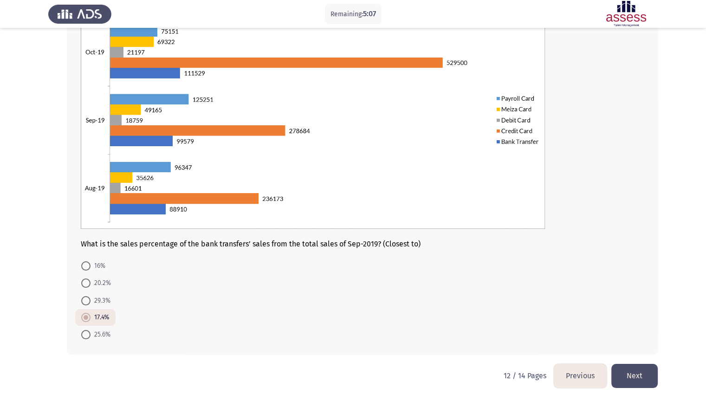
click at [640, 338] on button "Next" at bounding box center [634, 376] width 46 height 24
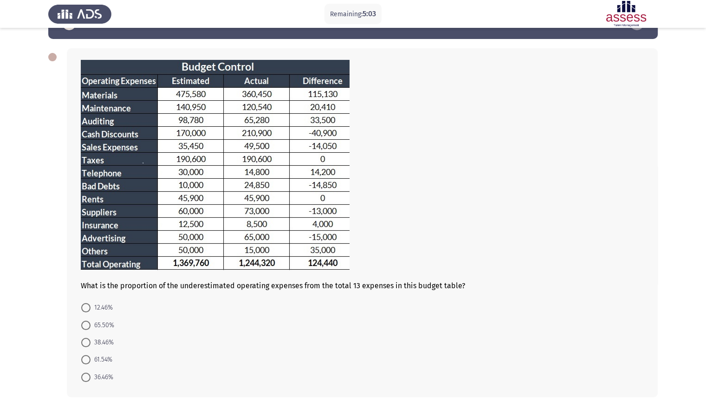
scroll to position [32, 0]
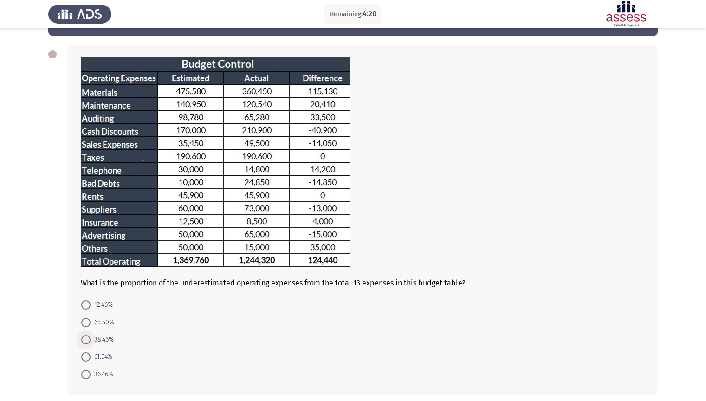
click at [85, 338] on span at bounding box center [85, 339] width 9 height 9
click at [85, 338] on input "38.46%" at bounding box center [85, 339] width 9 height 9
radio input "true"
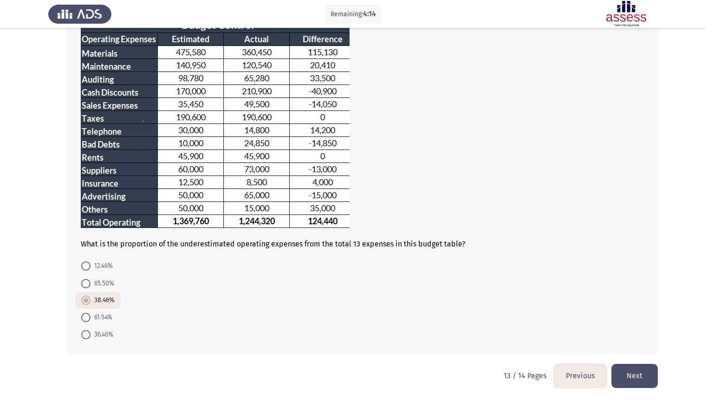
click at [635, 338] on button "Next" at bounding box center [634, 376] width 46 height 24
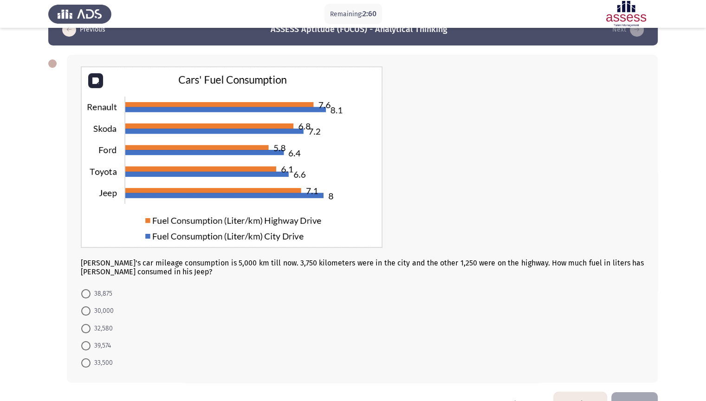
scroll to position [24, 0]
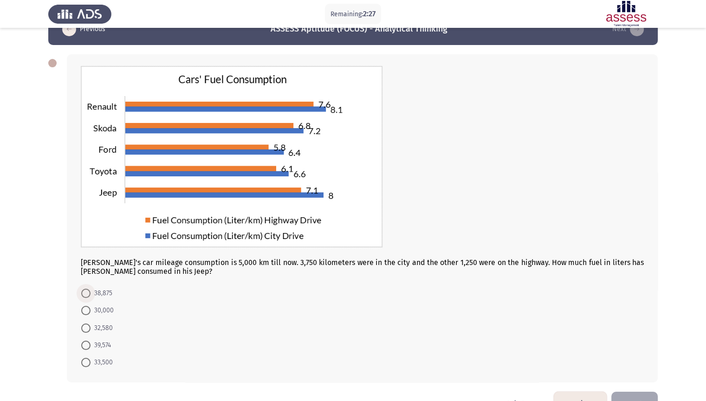
click at [81, 294] on span at bounding box center [85, 293] width 9 height 9
click at [81, 294] on input "38,875" at bounding box center [85, 293] width 9 height 9
radio input "true"
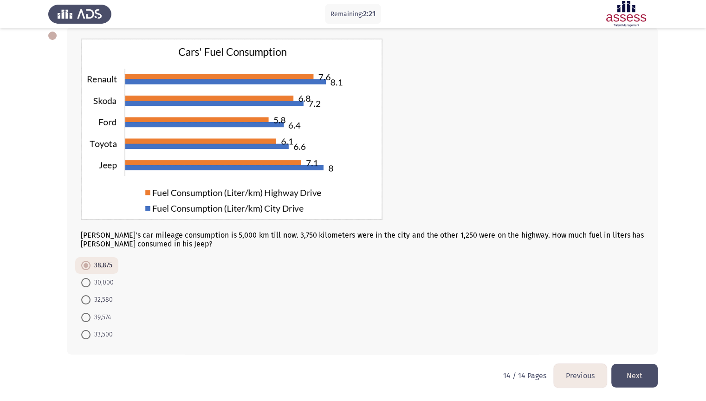
click at [642, 338] on button "Next" at bounding box center [634, 376] width 46 height 24
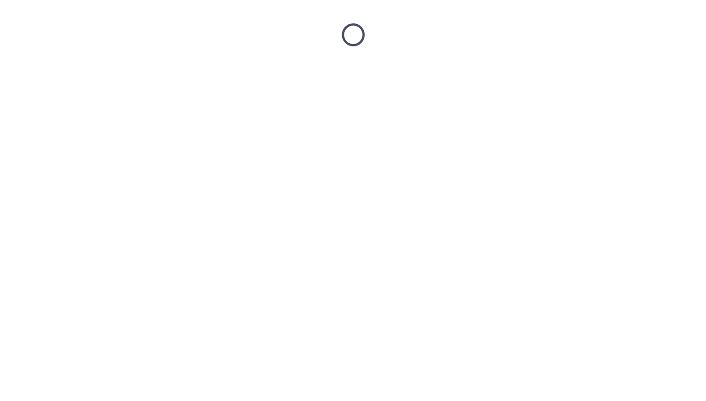
scroll to position [0, 0]
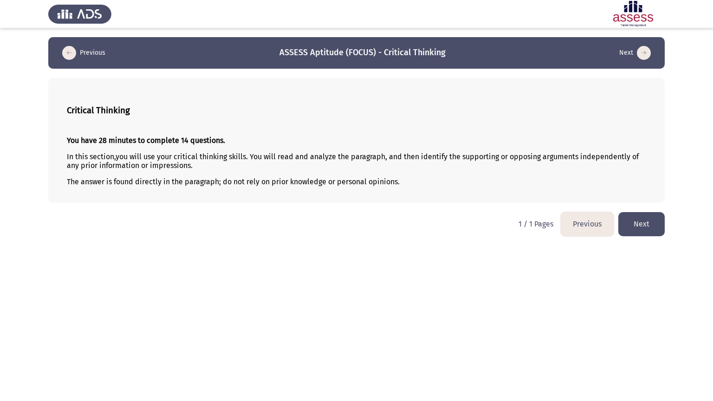
click at [645, 222] on button "Next" at bounding box center [641, 224] width 46 height 24
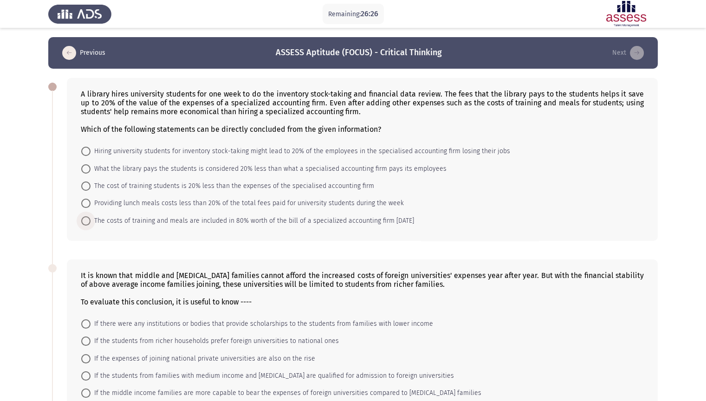
click at [85, 219] on span at bounding box center [85, 220] width 9 height 9
click at [85, 219] on input "The costs of training and meals are included in 80% worth of the bill of a spec…" at bounding box center [85, 220] width 9 height 9
radio input "true"
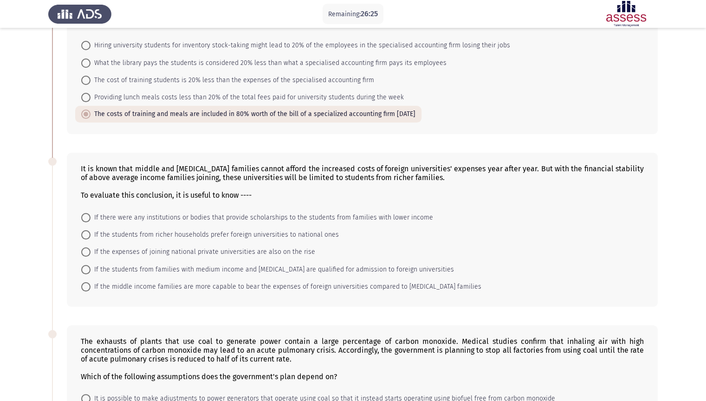
scroll to position [108, 0]
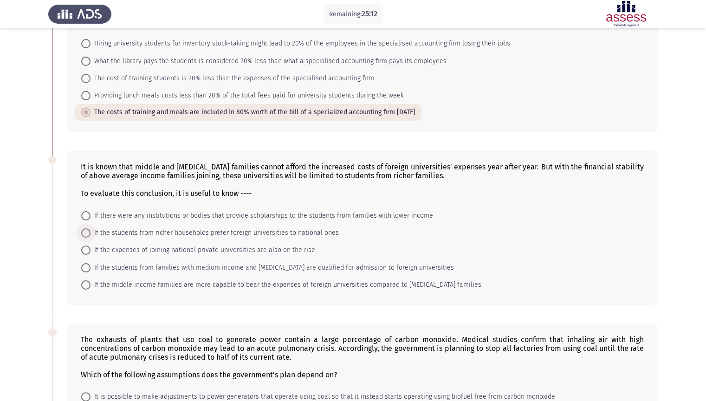
click at [90, 234] on span at bounding box center [85, 232] width 9 height 9
click at [90, 234] on input "If the students from richer households prefer foreign universities to national …" at bounding box center [85, 232] width 9 height 9
radio input "true"
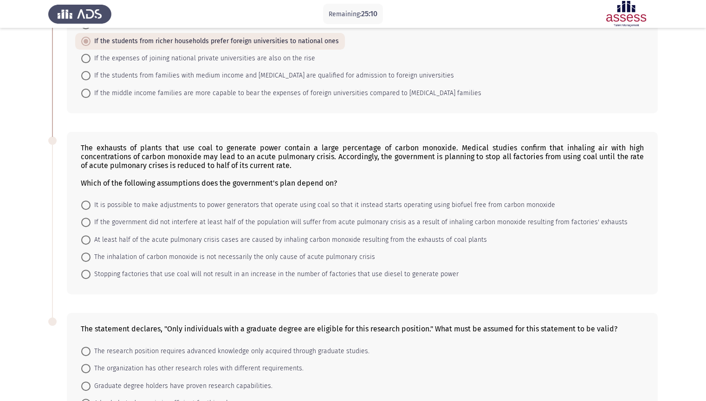
scroll to position [301, 0]
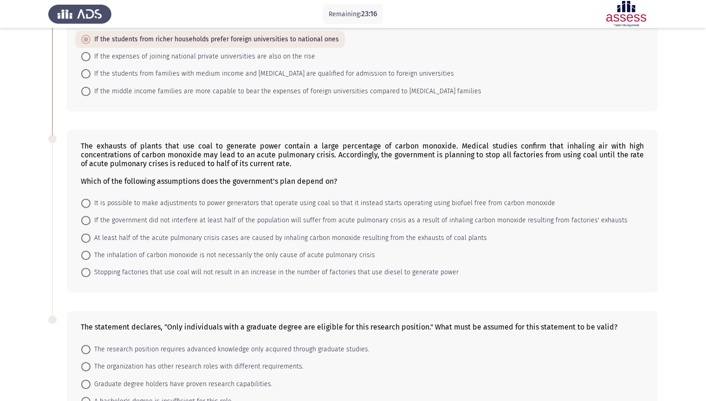
click at [89, 239] on span at bounding box center [85, 237] width 9 height 9
click at [89, 239] on input "At least half of the acute pulmonary crisis cases are caused by inhaling carbon…" at bounding box center [85, 237] width 9 height 9
radio input "true"
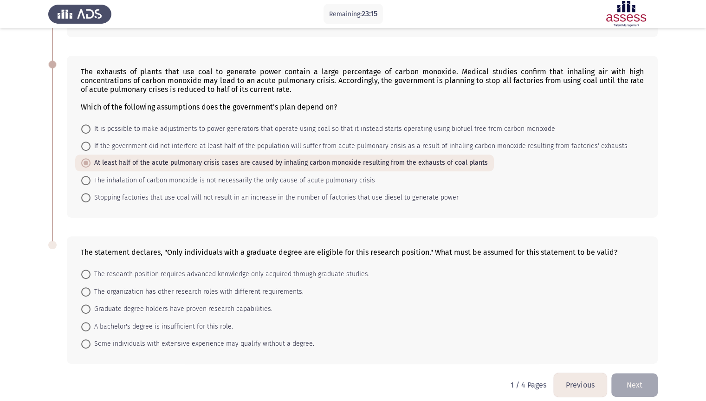
scroll to position [384, 0]
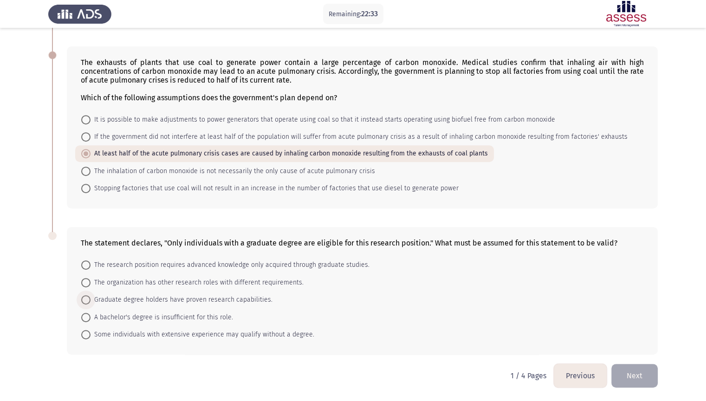
click at [89, 297] on span at bounding box center [85, 299] width 9 height 9
click at [89, 297] on input "Graduate degree holders have proven research capabilities." at bounding box center [85, 299] width 9 height 9
radio input "true"
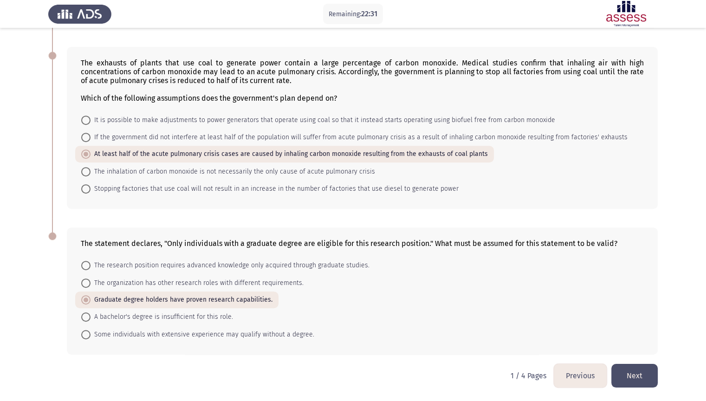
click at [638, 338] on button "Next" at bounding box center [634, 376] width 46 height 24
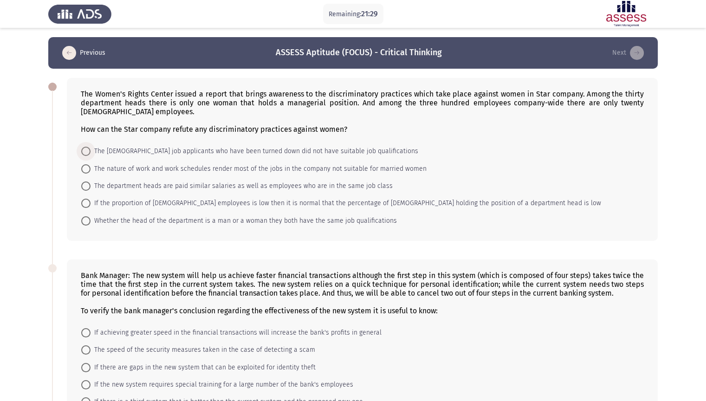
click at [90, 152] on span at bounding box center [85, 151] width 9 height 9
click at [90, 152] on input "The [DEMOGRAPHIC_DATA] job applicants who have been turned down did not have su…" at bounding box center [85, 151] width 9 height 9
radio input "true"
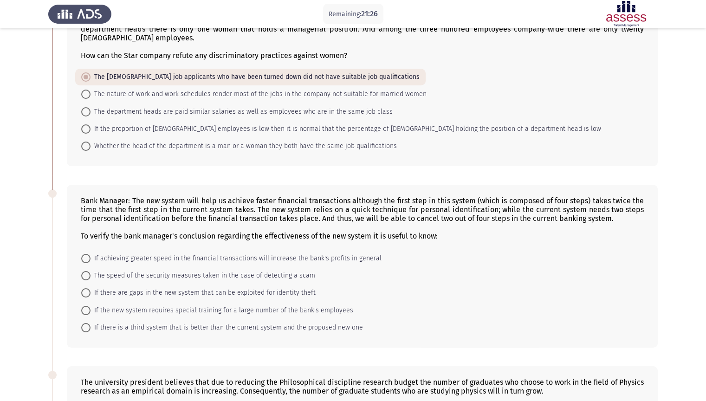
scroll to position [193, 0]
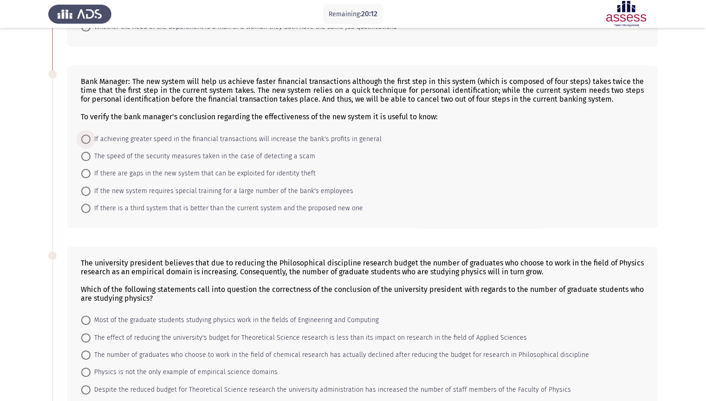
click at [92, 144] on span "If achieving greater speed in the financial transactions will increase the bank…" at bounding box center [235, 139] width 291 height 11
click at [90, 144] on input "If achieving greater speed in the financial transactions will increase the bank…" at bounding box center [85, 139] width 9 height 9
radio input "true"
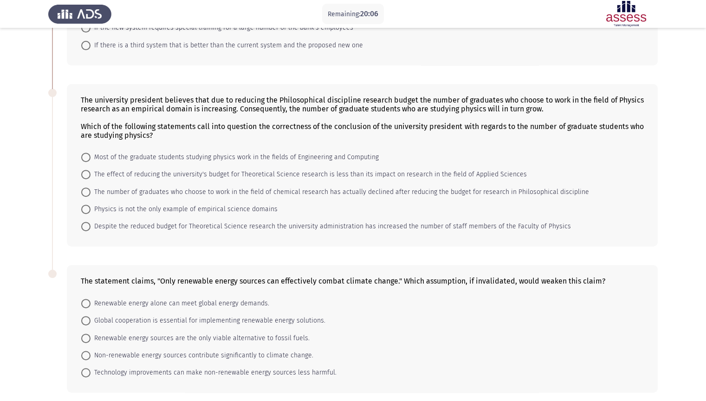
scroll to position [359, 0]
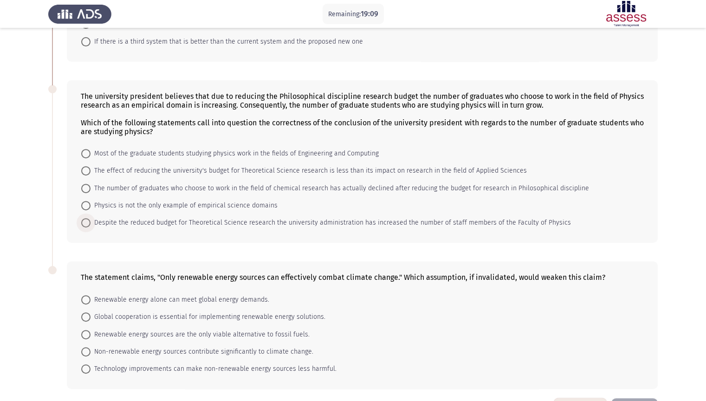
click at [89, 228] on label "Despite the reduced budget for Theoretical Science research the university admi…" at bounding box center [325, 222] width 489 height 11
click at [89, 227] on input "Despite the reduced budget for Theoretical Science research the university admi…" at bounding box center [85, 222] width 9 height 9
radio input "true"
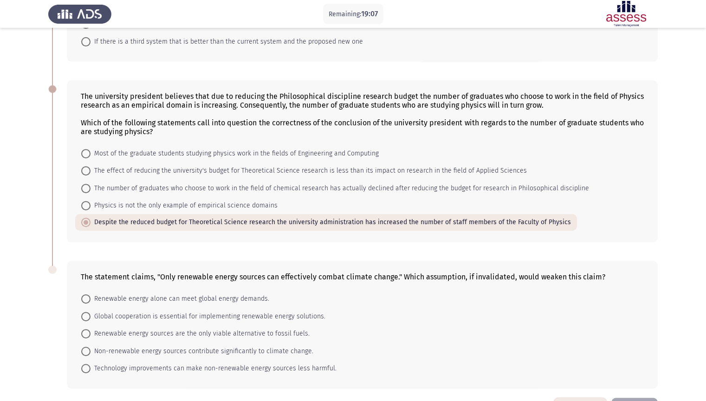
scroll to position [393, 0]
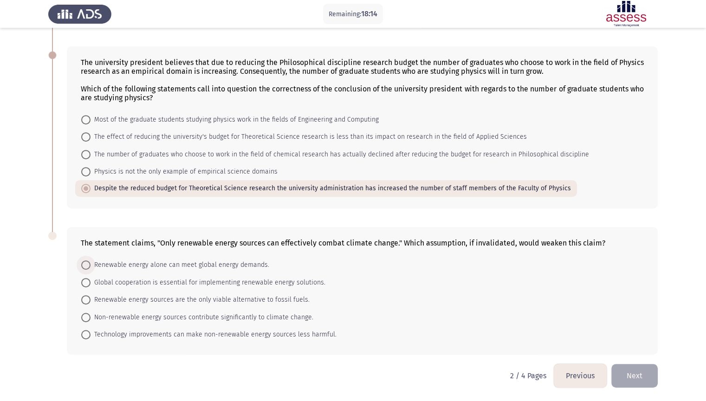
click at [85, 264] on span at bounding box center [85, 264] width 9 height 9
click at [85, 264] on input "Renewable energy alone can meet global energy demands." at bounding box center [85, 264] width 9 height 9
radio input "true"
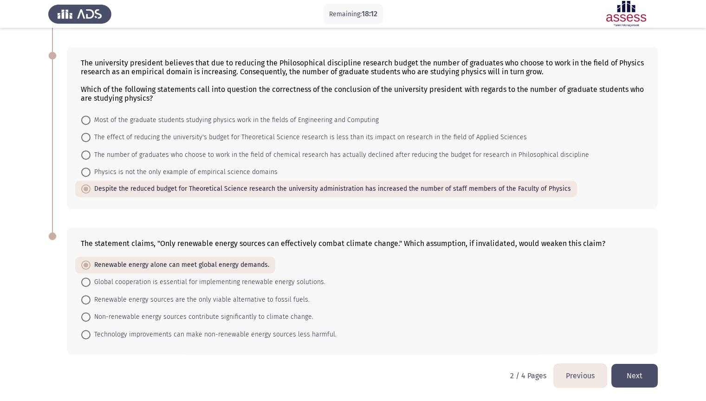
click at [636, 338] on button "Next" at bounding box center [634, 376] width 46 height 24
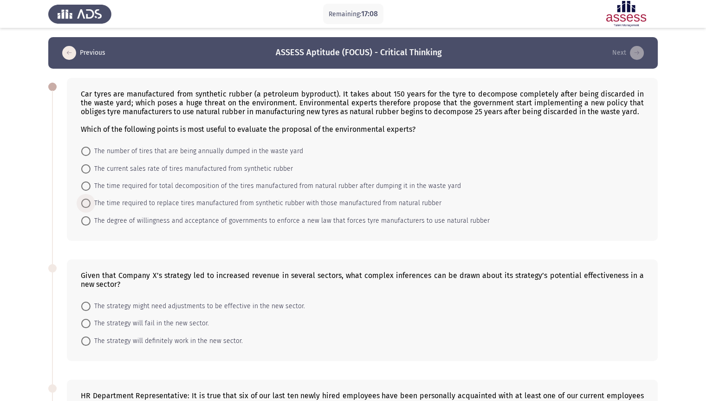
click at [85, 199] on span at bounding box center [85, 203] width 9 height 9
click at [85, 199] on input "The time required to replace tires manufactured from synthetic rubber with thos…" at bounding box center [85, 203] width 9 height 9
radio input "true"
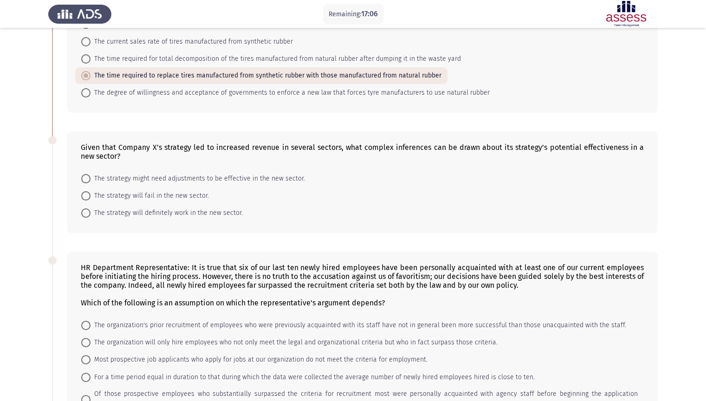
scroll to position [128, 0]
click at [83, 178] on span at bounding box center [85, 177] width 9 height 9
click at [83, 178] on input "The strategy might need adjustments to be effective in the new sector." at bounding box center [85, 177] width 9 height 9
radio input "true"
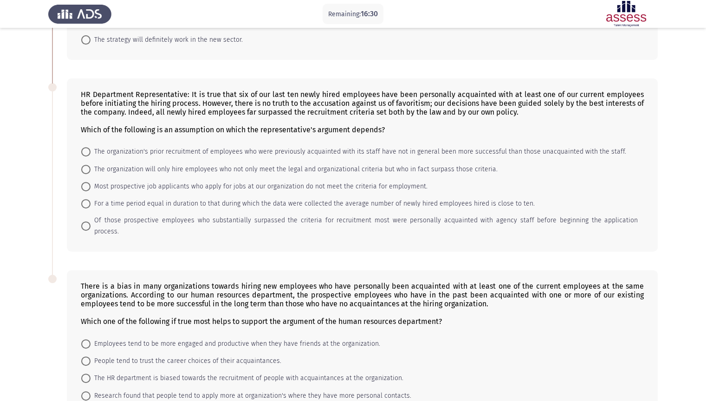
scroll to position [299, 0]
click at [82, 223] on span at bounding box center [85, 226] width 9 height 9
click at [82, 223] on input "Of those prospective employees who substantially surpassed the criteria for rec…" at bounding box center [85, 226] width 9 height 9
radio input "true"
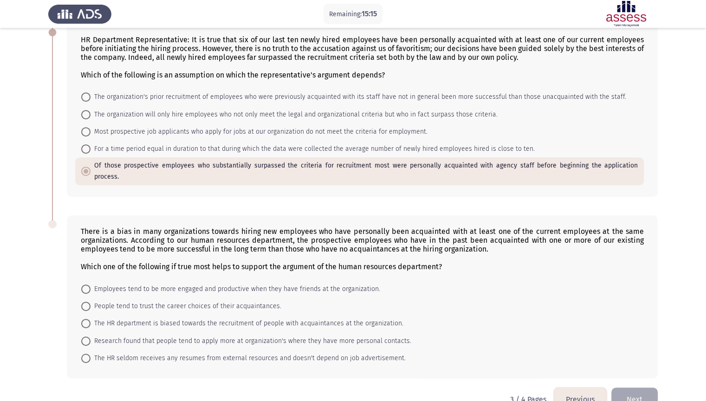
scroll to position [367, 0]
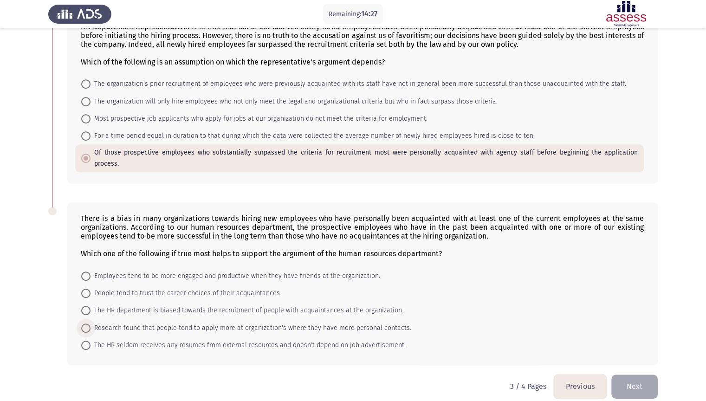
click at [88, 323] on span at bounding box center [85, 327] width 9 height 9
click at [88, 323] on input "Research found that people tend to apply more at organization's where they have…" at bounding box center [85, 327] width 9 height 9
radio input "true"
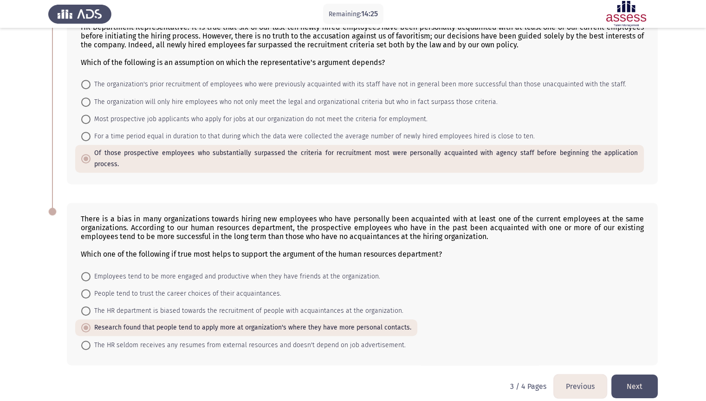
click at [633, 338] on button "Next" at bounding box center [634, 386] width 46 height 24
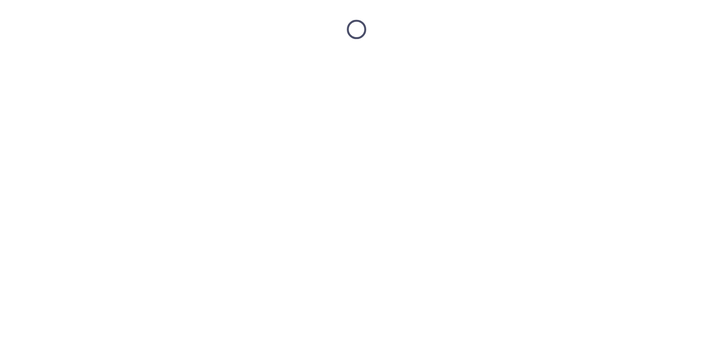
scroll to position [0, 0]
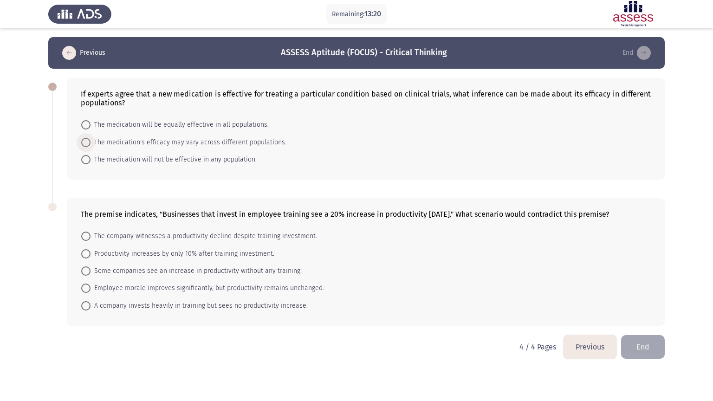
click at [87, 148] on label "The medication's efficacy may vary across different populations." at bounding box center [183, 142] width 205 height 11
click at [87, 147] on input "The medication's efficacy may vary across different populations." at bounding box center [85, 142] width 9 height 9
radio input "true"
click at [87, 236] on span at bounding box center [85, 235] width 9 height 9
click at [87, 236] on input "The company witnesses a productivity decline despite training investment." at bounding box center [85, 235] width 9 height 9
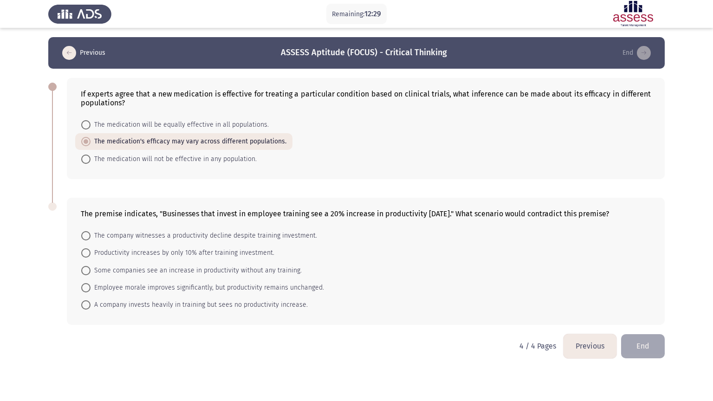
radio input "true"
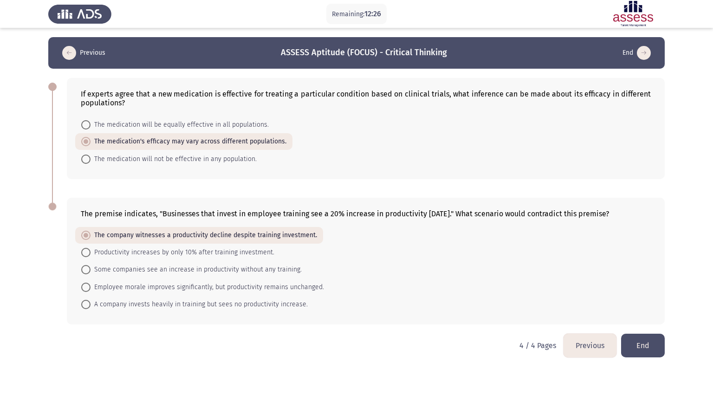
click at [644, 338] on button "End" at bounding box center [643, 346] width 44 height 24
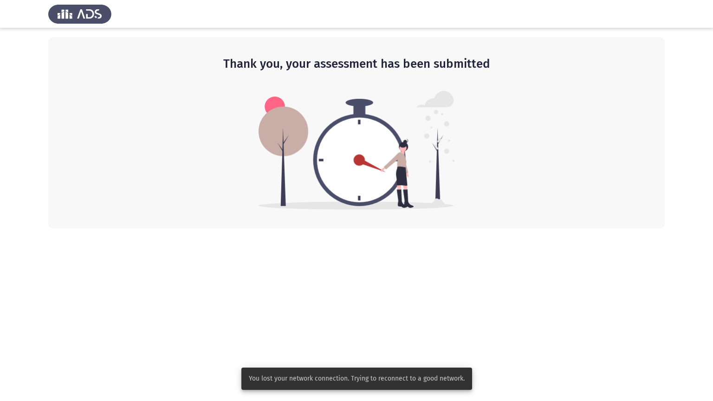
click at [488, 158] on div "Thank you, your assessment has been submitted" at bounding box center [356, 132] width 616 height 191
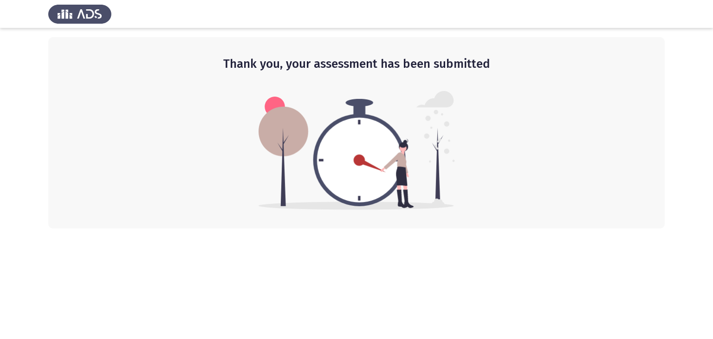
click at [67, 19] on img at bounding box center [79, 14] width 63 height 26
click at [66, 14] on img at bounding box center [79, 14] width 63 height 26
